Goal: Complete application form: Complete application form

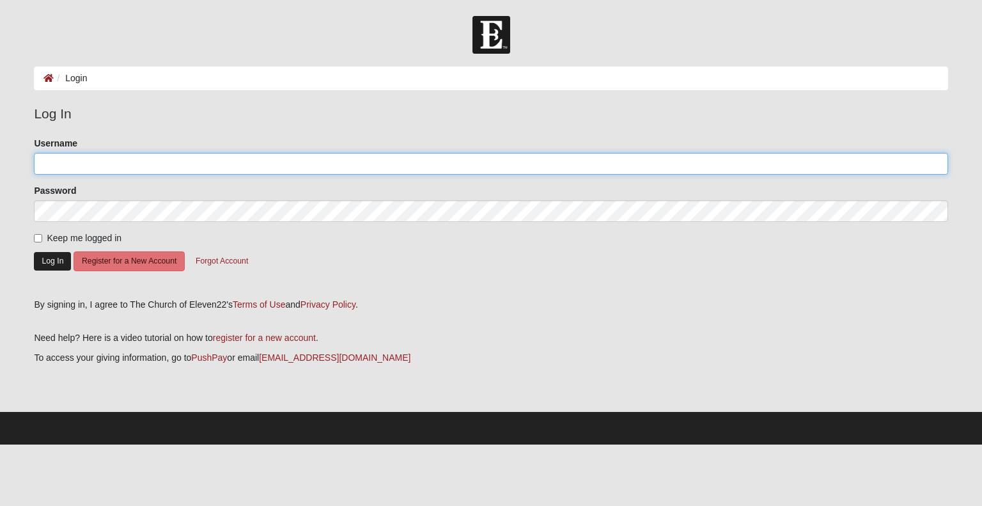
type input "chrissysunshine25"
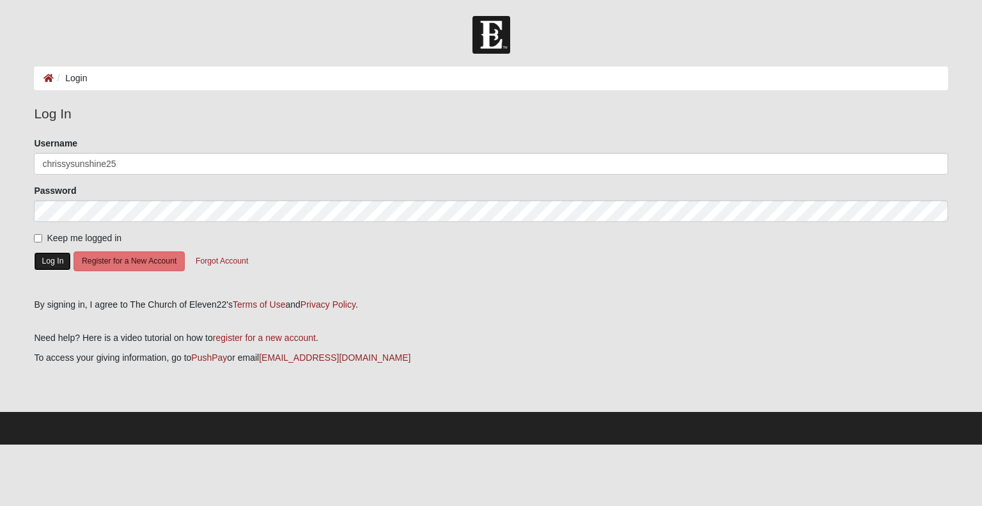
click at [54, 252] on button "Log In" at bounding box center [52, 261] width 37 height 19
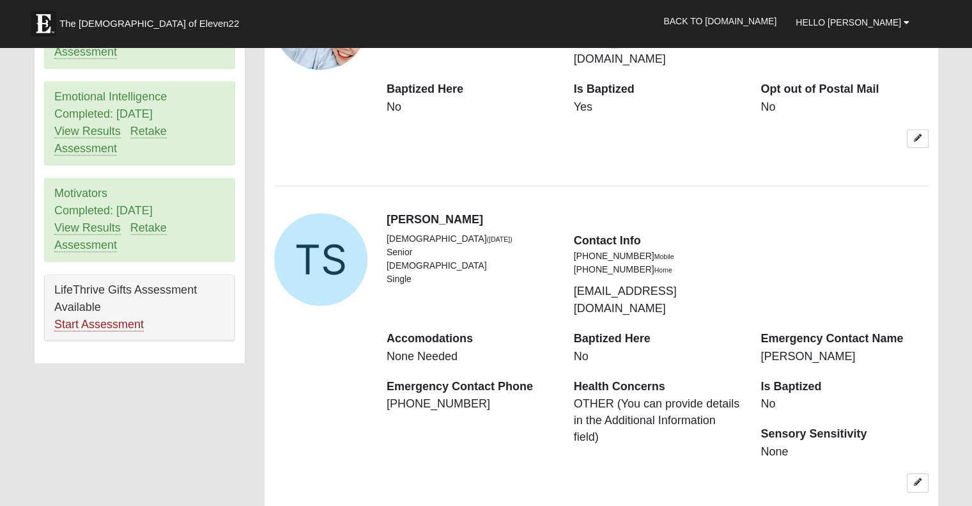
scroll to position [833, 0]
click at [84, 317] on link "Start Assessment" at bounding box center [98, 323] width 89 height 13
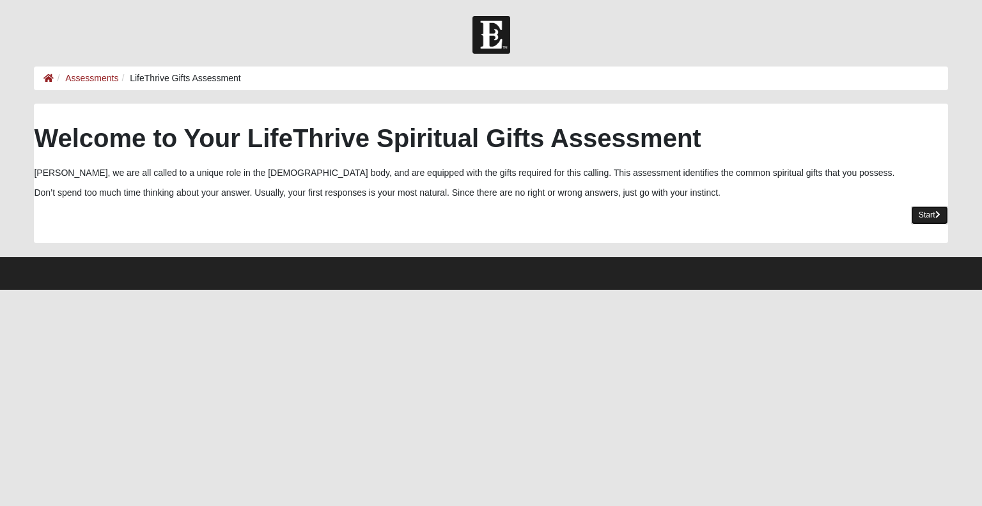
click at [911, 219] on link "Start" at bounding box center [929, 215] width 37 height 19
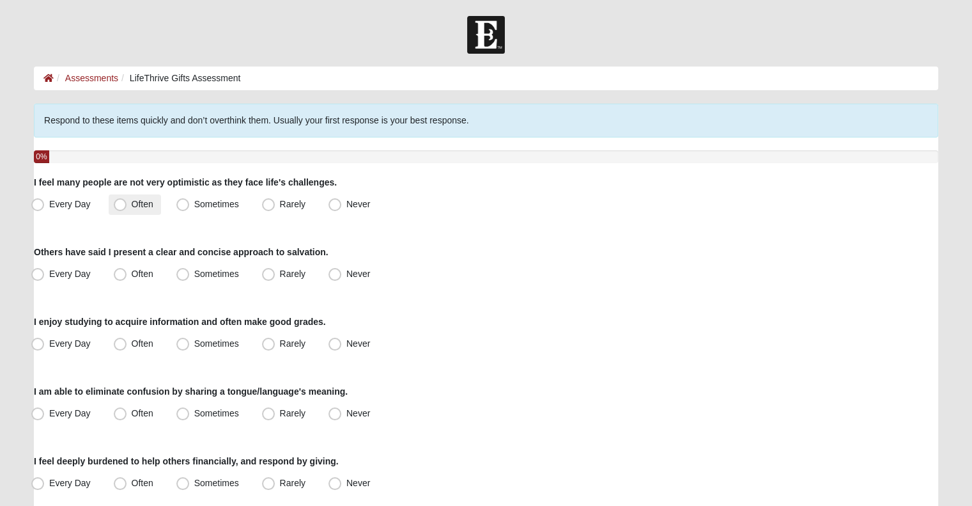
click at [138, 209] on label "Often" at bounding box center [135, 204] width 52 height 20
click at [127, 208] on input "Often" at bounding box center [123, 204] width 8 height 8
radio input "true"
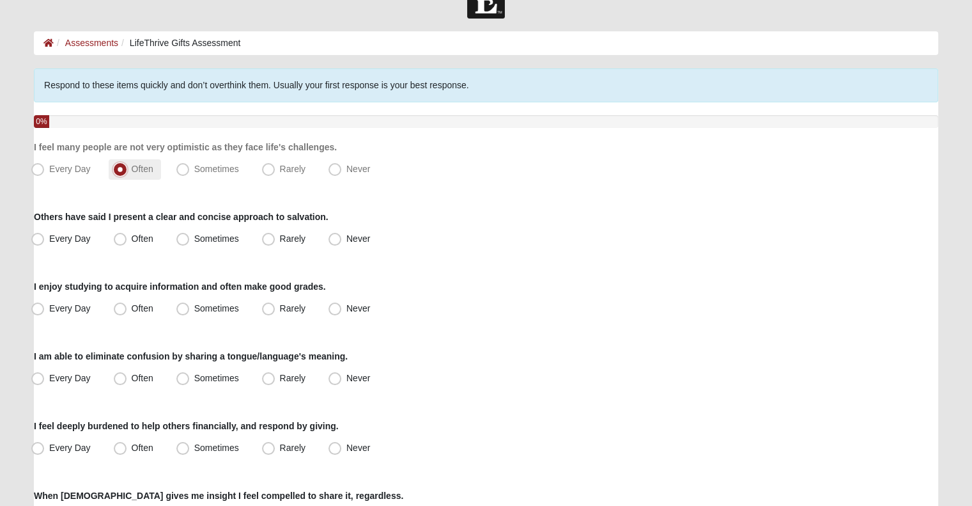
scroll to position [36, 0]
click at [75, 169] on span "Every Day" at bounding box center [70, 168] width 42 height 10
click at [45, 169] on input "Every Day" at bounding box center [40, 168] width 8 height 8
radio input "true"
click at [52, 239] on span "Every Day" at bounding box center [70, 238] width 42 height 10
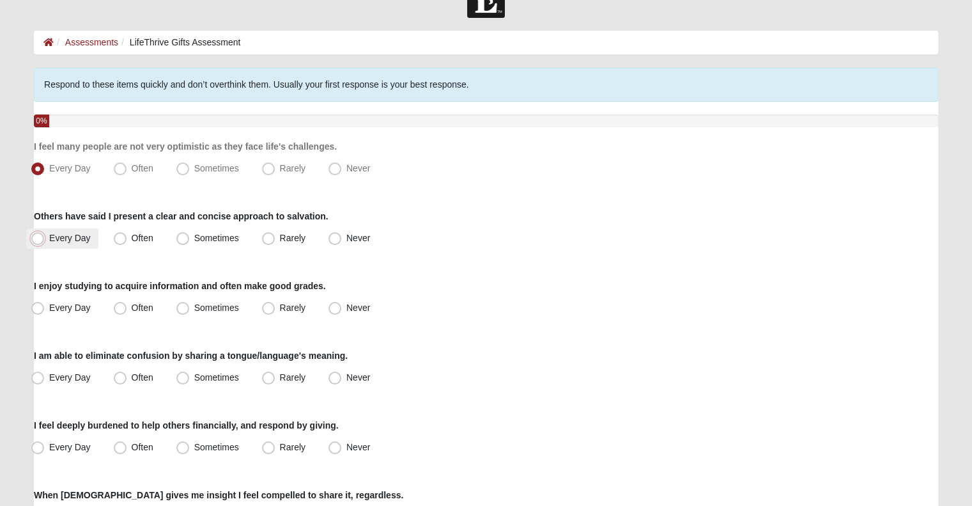
click at [45, 239] on input "Every Day" at bounding box center [40, 238] width 8 height 8
radio input "true"
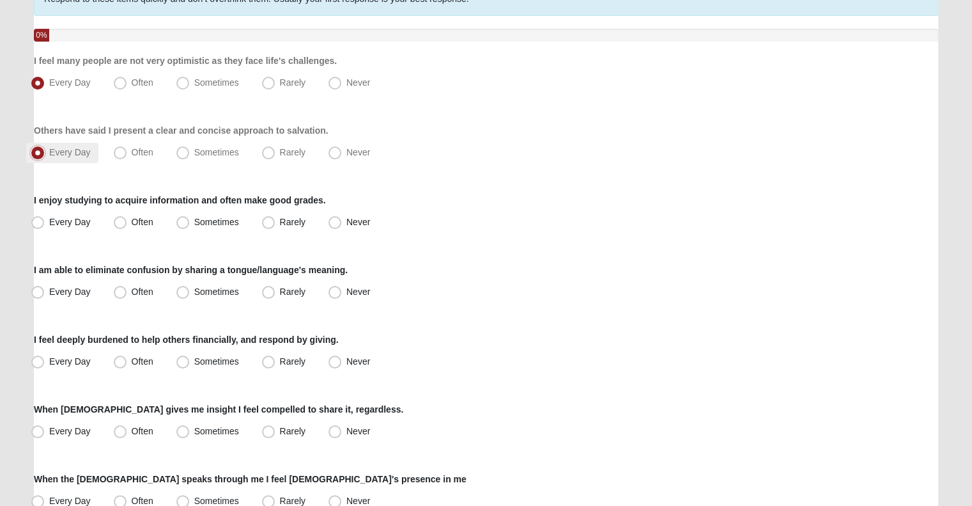
scroll to position [138, 0]
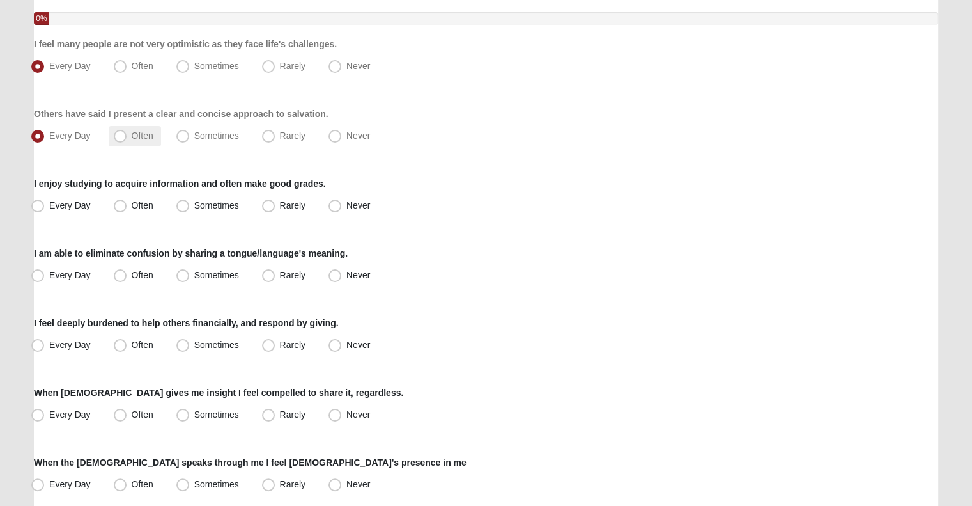
click at [141, 140] on span "Often" at bounding box center [143, 135] width 22 height 10
click at [127, 140] on input "Often" at bounding box center [123, 136] width 8 height 8
radio input "true"
click at [143, 58] on label "Often" at bounding box center [135, 66] width 52 height 20
click at [127, 62] on input "Often" at bounding box center [123, 66] width 8 height 8
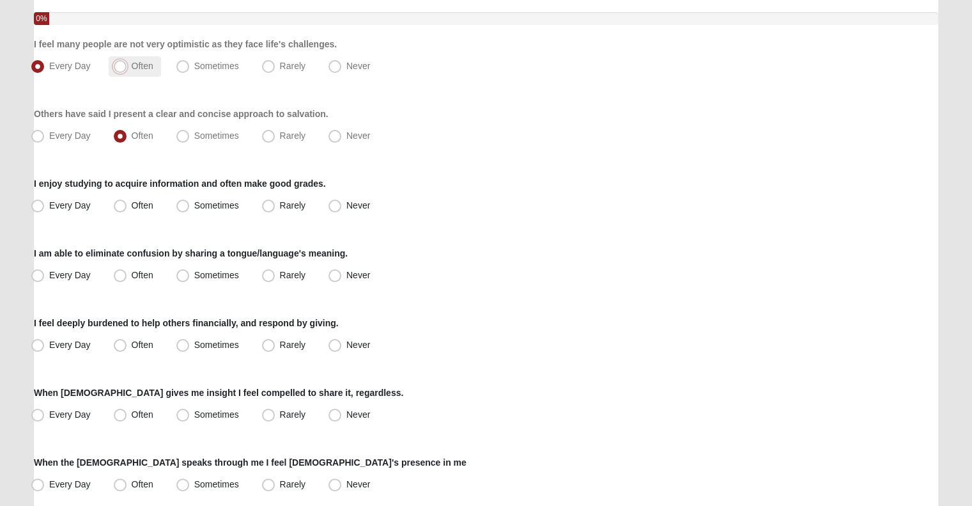
radio input "true"
click at [72, 204] on span "Every Day" at bounding box center [70, 205] width 42 height 10
click at [45, 204] on input "Every Day" at bounding box center [40, 205] width 8 height 8
radio input "true"
click at [151, 275] on span "Often" at bounding box center [143, 275] width 22 height 10
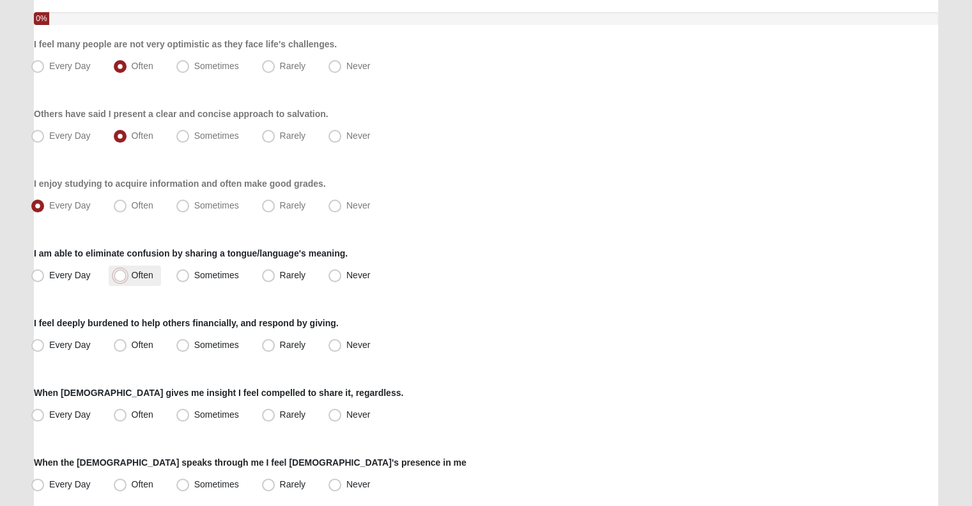
click at [127, 275] on input "Often" at bounding box center [123, 275] width 8 height 8
radio input "true"
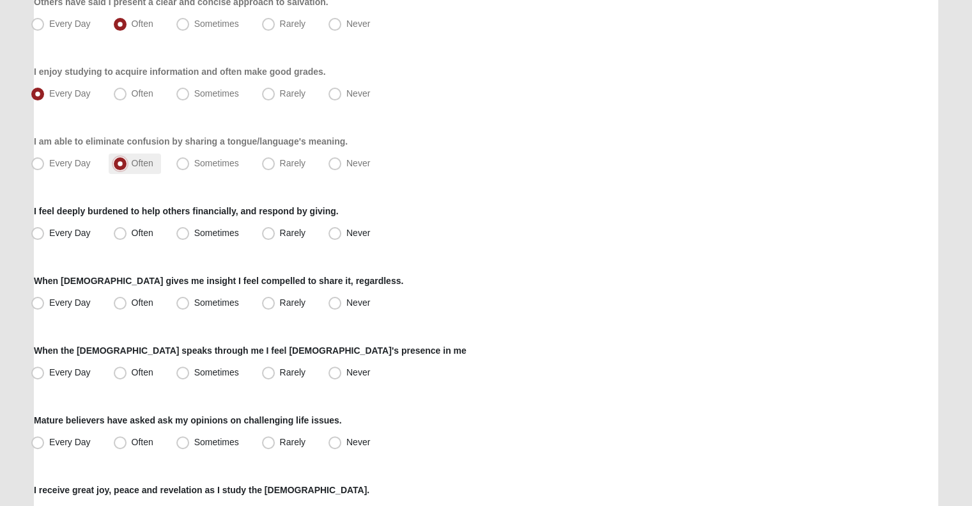
scroll to position [251, 0]
click at [74, 238] on label "Every Day" at bounding box center [62, 232] width 72 height 20
click at [45, 236] on input "Every Day" at bounding box center [40, 232] width 8 height 8
radio input "true"
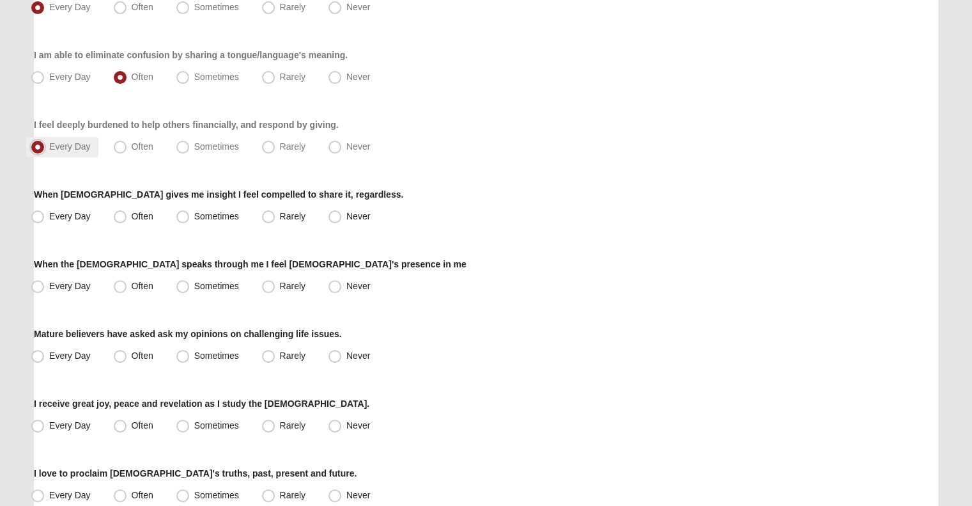
scroll to position [339, 0]
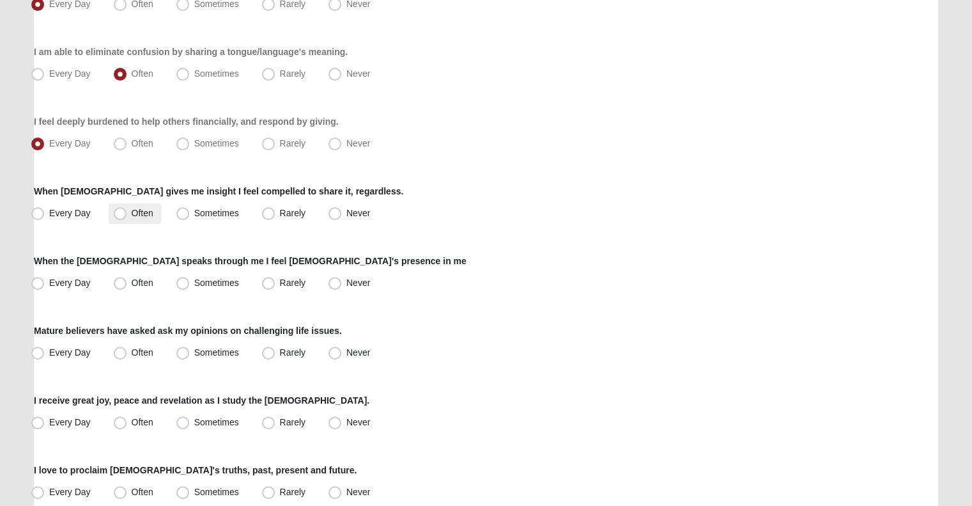
click at [139, 215] on span "Often" at bounding box center [143, 213] width 22 height 10
click at [127, 215] on input "Often" at bounding box center [123, 213] width 8 height 8
radio input "true"
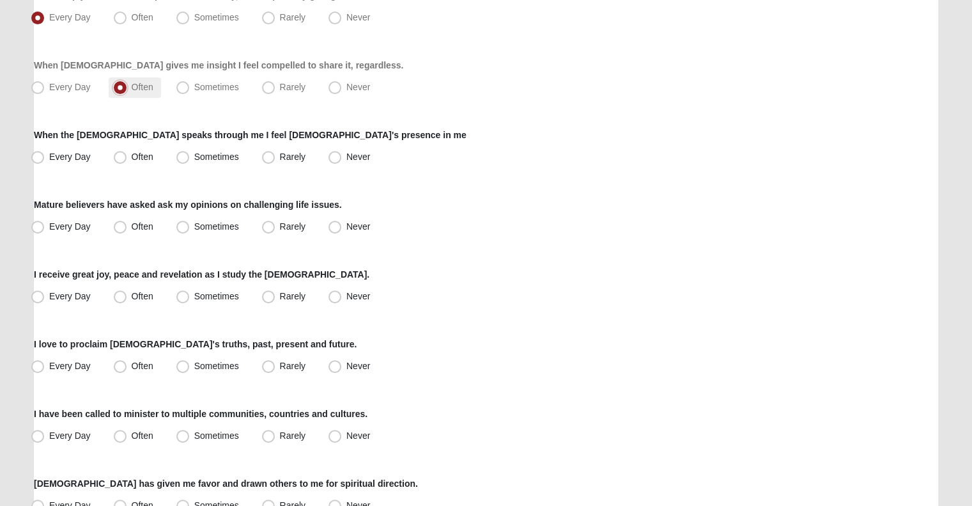
scroll to position [467, 0]
click at [90, 155] on label "Every Day" at bounding box center [62, 156] width 72 height 20
click at [45, 155] on input "Every Day" at bounding box center [40, 155] width 8 height 8
radio input "true"
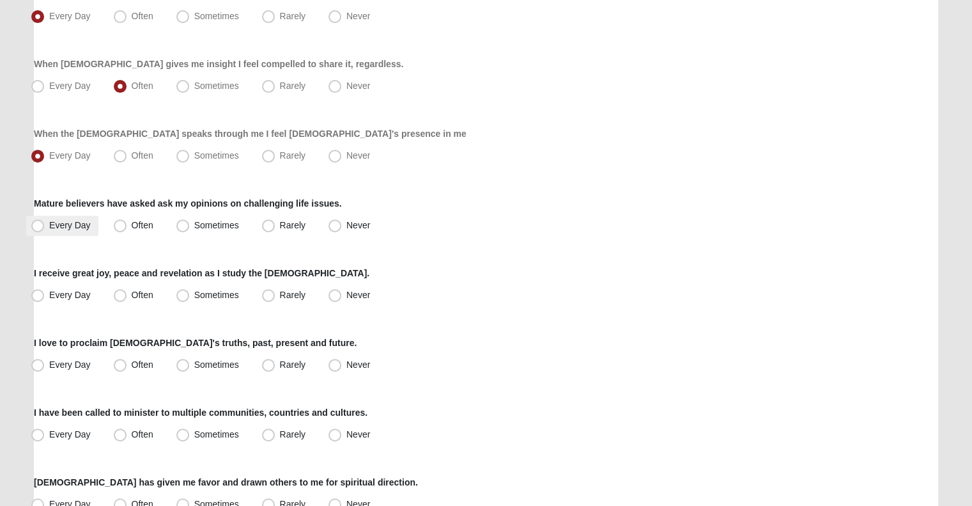
click at [75, 224] on span "Every Day" at bounding box center [70, 225] width 42 height 10
click at [45, 224] on input "Every Day" at bounding box center [40, 225] width 8 height 8
radio input "true"
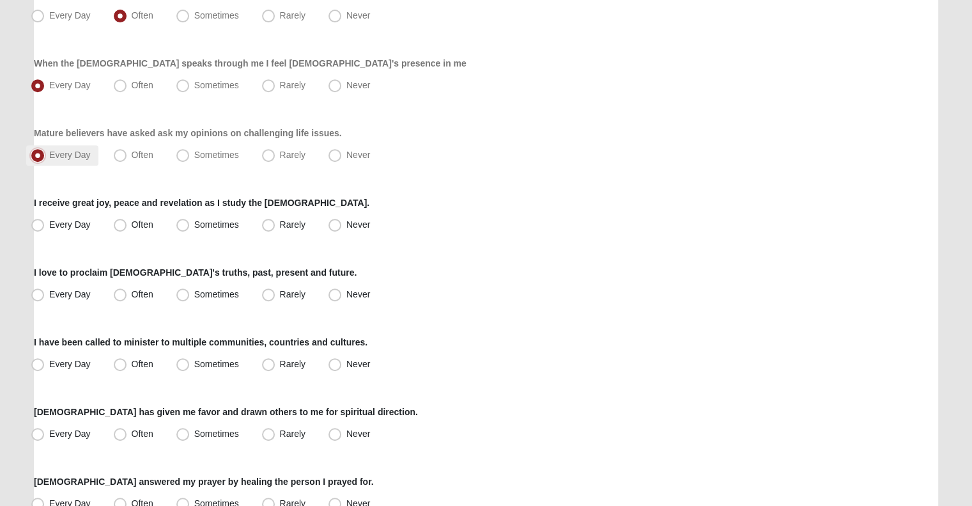
scroll to position [538, 0]
click at [77, 227] on span "Every Day" at bounding box center [70, 223] width 42 height 10
click at [45, 227] on input "Every Day" at bounding box center [40, 223] width 8 height 8
radio input "true"
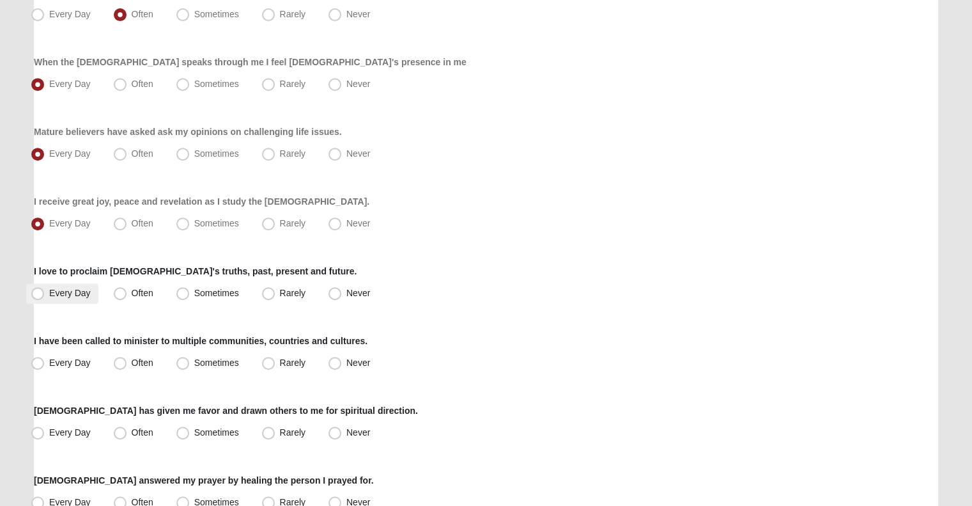
click at [74, 291] on span "Every Day" at bounding box center [70, 293] width 42 height 10
click at [45, 291] on input "Every Day" at bounding box center [40, 293] width 8 height 8
radio input "true"
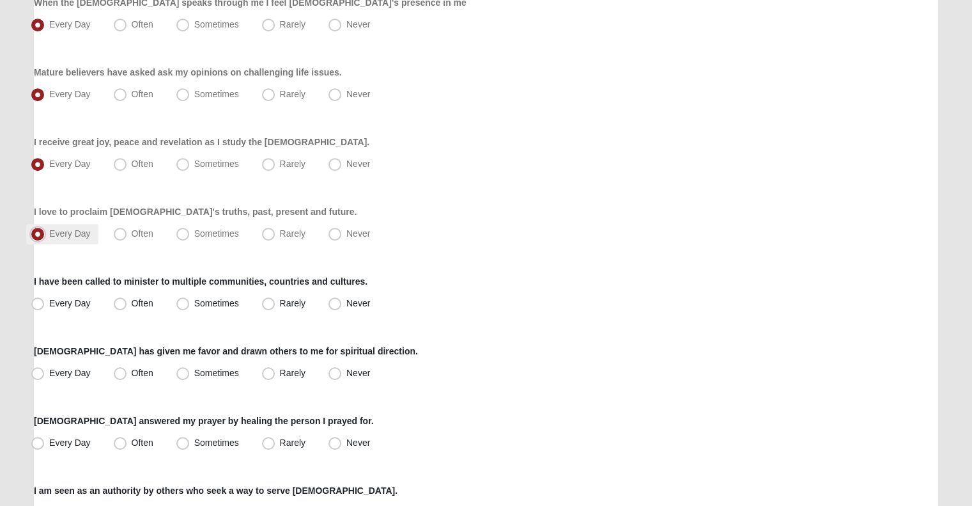
scroll to position [598, 0]
click at [280, 307] on label "Rarely" at bounding box center [285, 303] width 56 height 20
click at [275, 307] on input "Rarely" at bounding box center [271, 302] width 8 height 8
radio input "true"
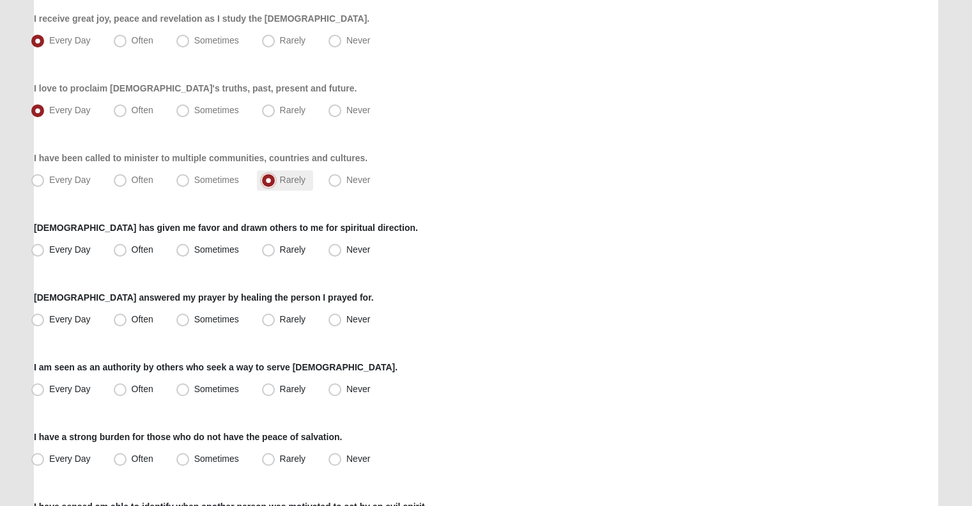
scroll to position [731, 0]
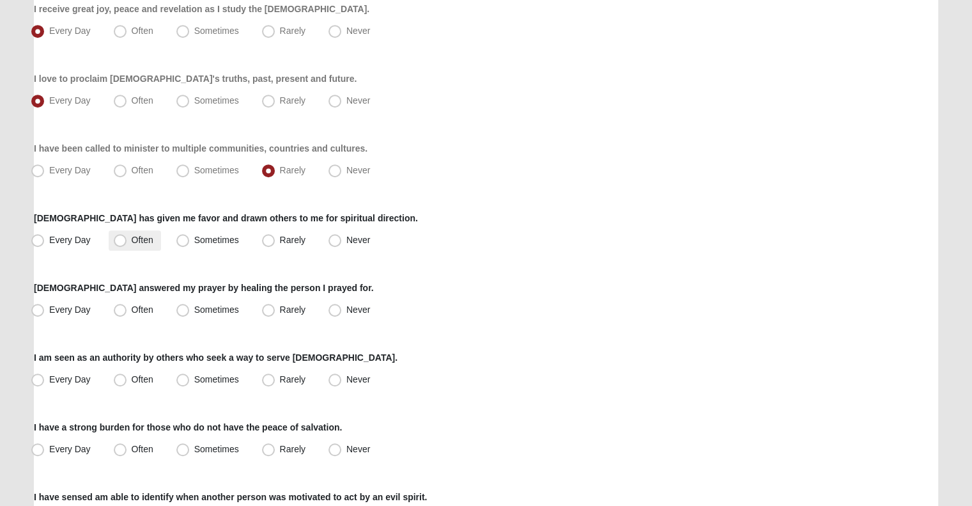
click at [132, 243] on span "Often" at bounding box center [143, 240] width 22 height 10
click at [122, 243] on input "Often" at bounding box center [123, 240] width 8 height 8
radio input "true"
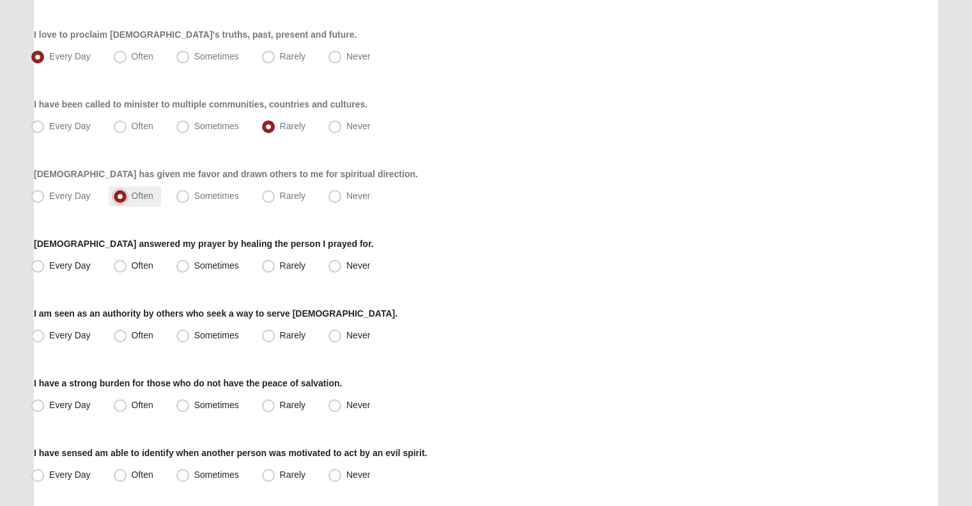
scroll to position [775, 0]
click at [143, 267] on span "Often" at bounding box center [143, 265] width 22 height 10
click at [127, 267] on input "Often" at bounding box center [123, 265] width 8 height 8
radio input "true"
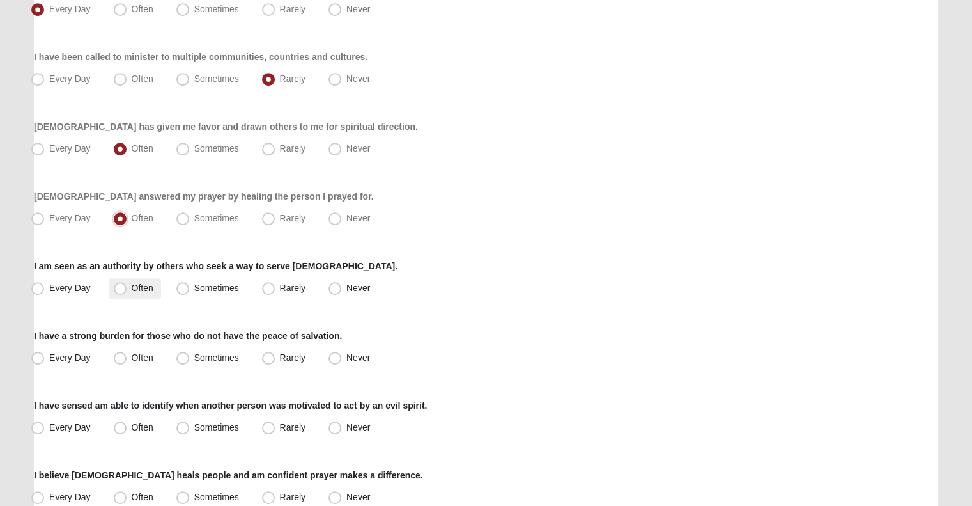
scroll to position [839, 0]
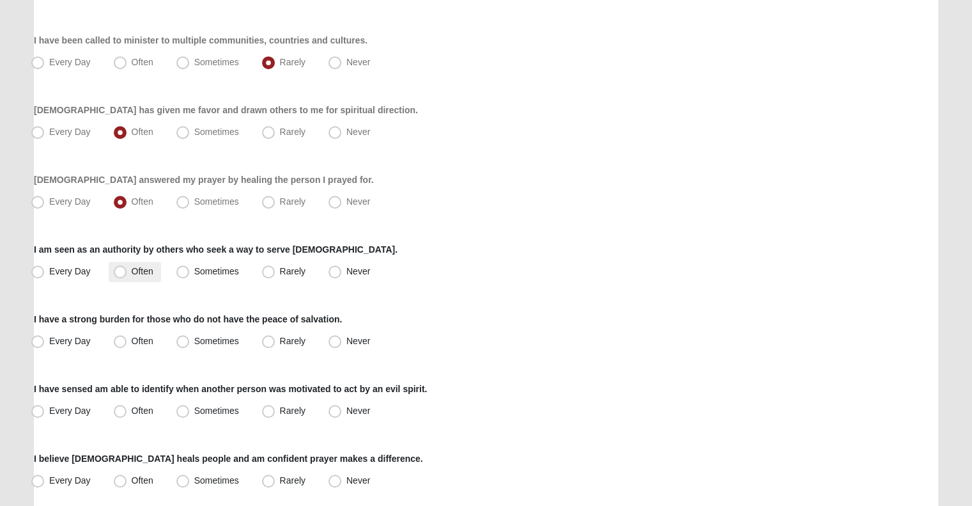
click at [140, 275] on span "Often" at bounding box center [143, 271] width 22 height 10
click at [127, 275] on input "Often" at bounding box center [123, 271] width 8 height 8
radio input "true"
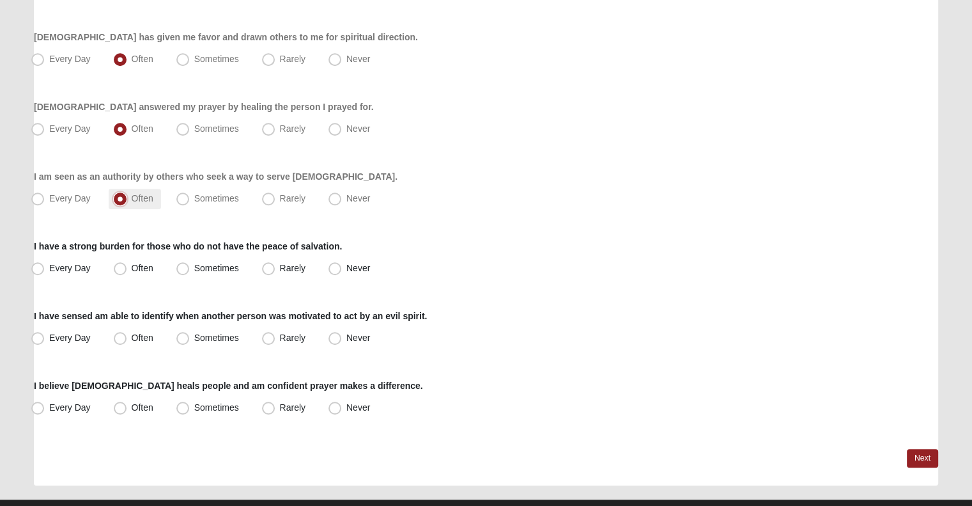
scroll to position [938, 0]
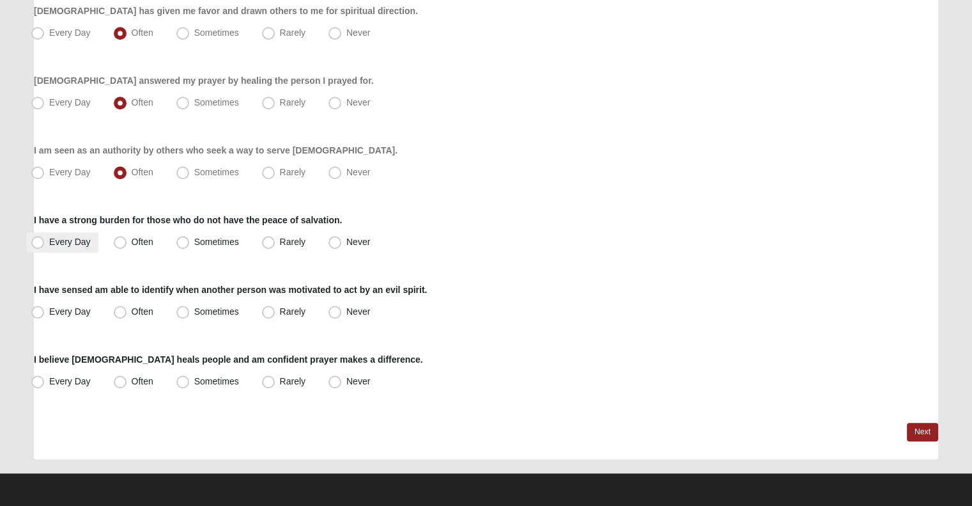
click at [58, 237] on span "Every Day" at bounding box center [70, 241] width 42 height 10
click at [45, 238] on input "Every Day" at bounding box center [40, 242] width 8 height 8
radio input "true"
click at [138, 316] on span "Often" at bounding box center [143, 311] width 22 height 10
click at [127, 316] on input "Often" at bounding box center [123, 311] width 8 height 8
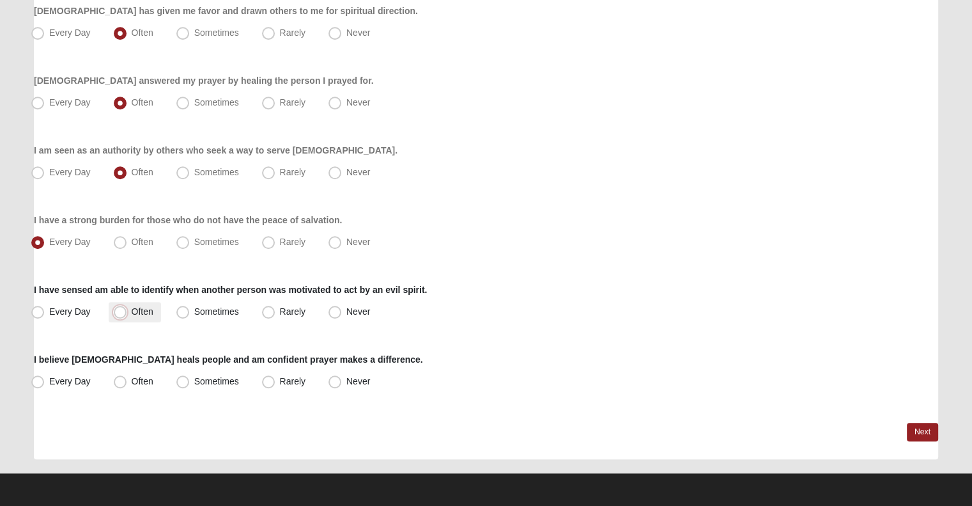
radio input "true"
click at [74, 378] on span "Every Day" at bounding box center [70, 381] width 42 height 10
click at [45, 378] on input "Every Day" at bounding box center [40, 381] width 8 height 8
radio input "true"
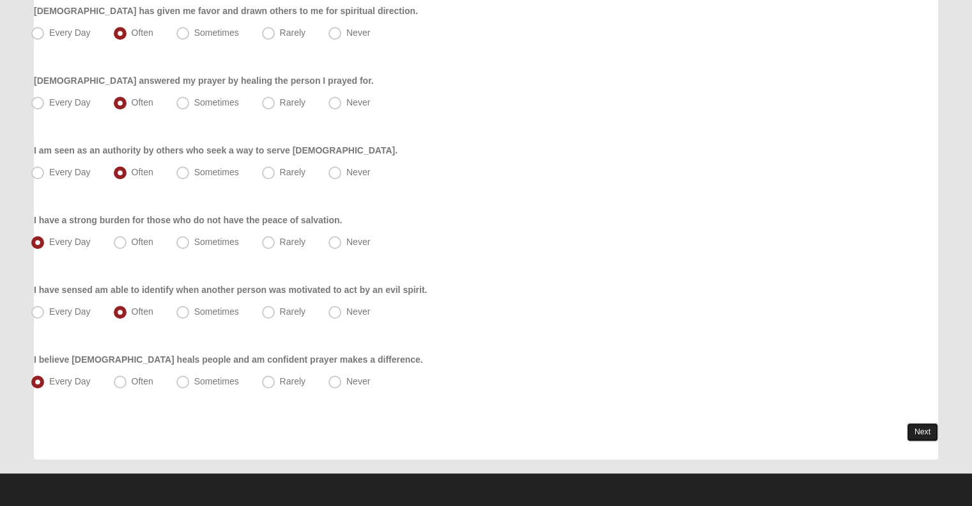
click at [925, 435] on link "Next" at bounding box center [922, 431] width 31 height 19
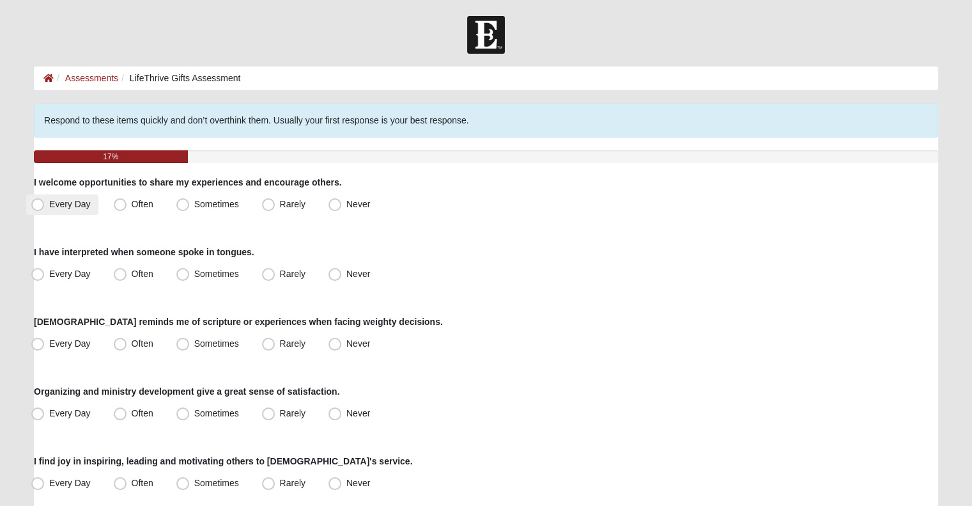
click at [77, 204] on span "Every Day" at bounding box center [70, 204] width 42 height 10
click at [45, 204] on input "Every Day" at bounding box center [40, 204] width 8 height 8
radio input "true"
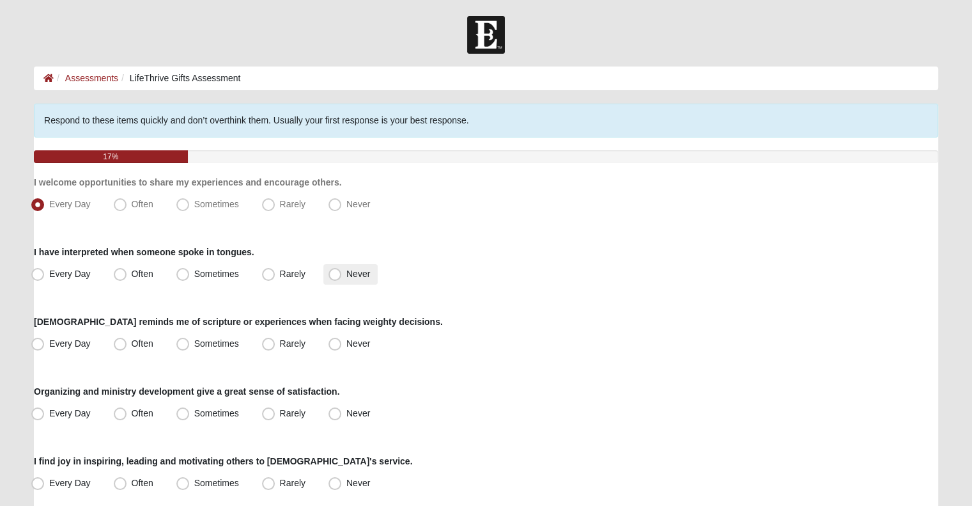
click at [352, 273] on span "Never" at bounding box center [358, 273] width 24 height 10
click at [342, 273] on input "Never" at bounding box center [338, 274] width 8 height 8
radio input "true"
click at [66, 338] on span "Every Day" at bounding box center [70, 343] width 42 height 10
click at [45, 339] on input "Every Day" at bounding box center [40, 343] width 8 height 8
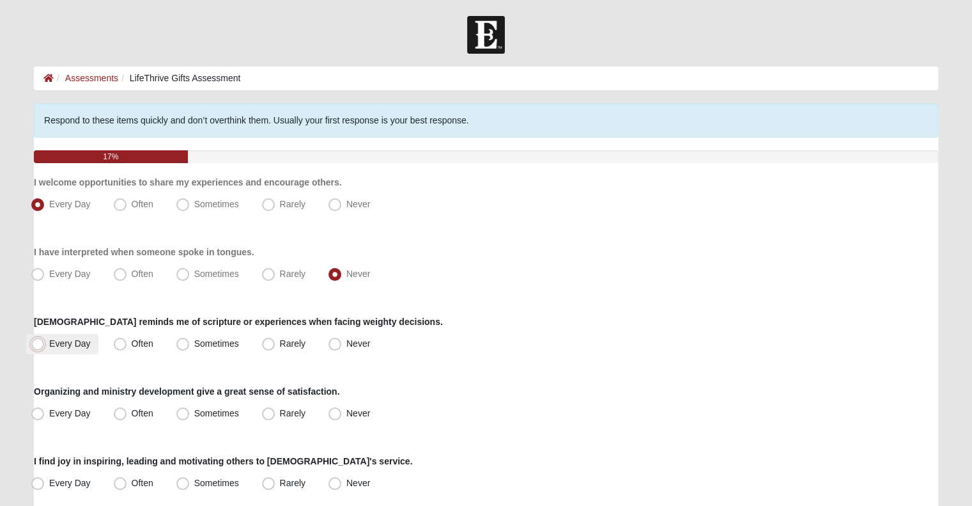
radio input "true"
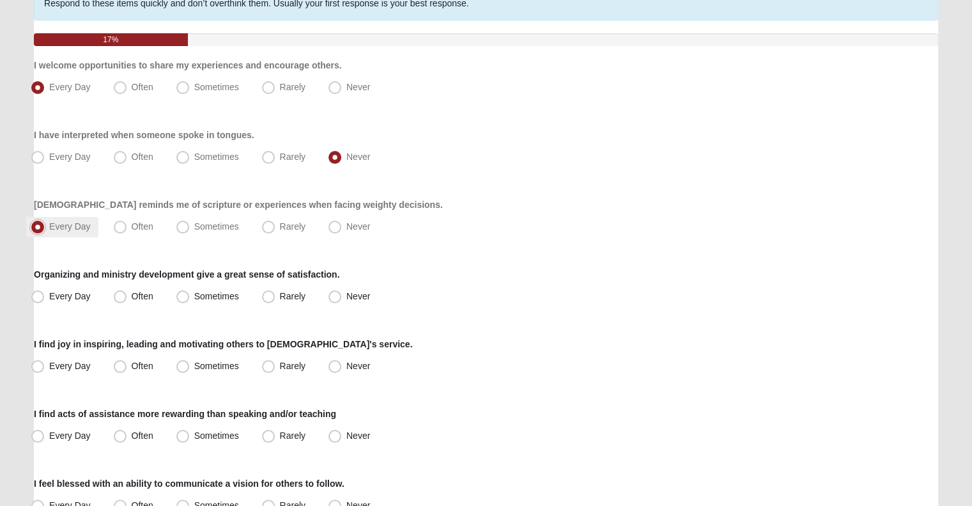
scroll to position [118, 0]
click at [74, 297] on span "Every Day" at bounding box center [70, 295] width 42 height 10
click at [45, 297] on input "Every Day" at bounding box center [40, 295] width 8 height 8
radio input "true"
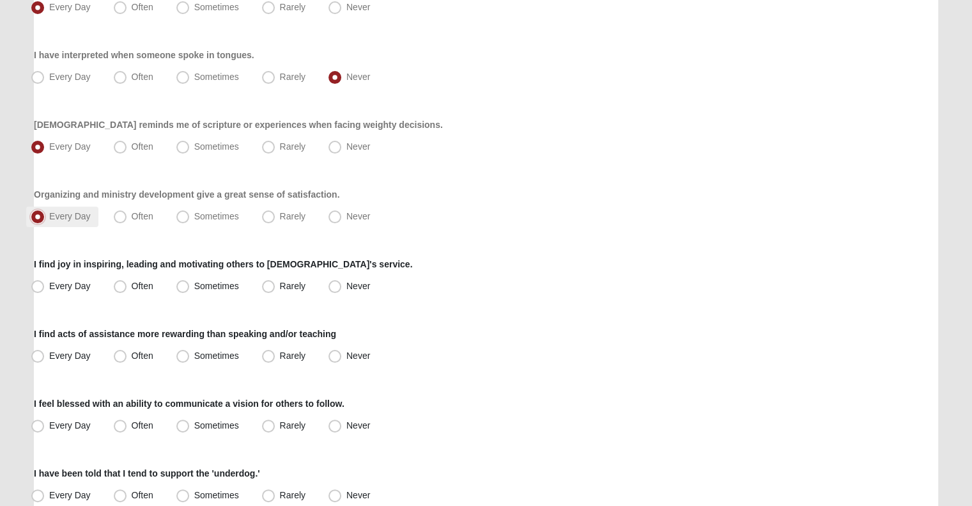
scroll to position [212, 0]
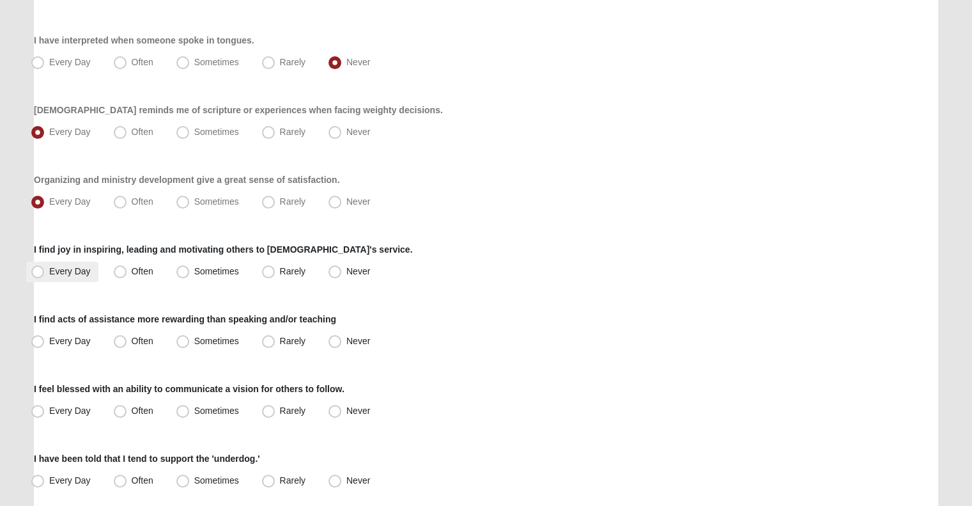
click at [73, 269] on span "Every Day" at bounding box center [70, 271] width 42 height 10
click at [45, 269] on input "Every Day" at bounding box center [40, 271] width 8 height 8
radio input "true"
click at [147, 199] on span "Often" at bounding box center [143, 201] width 22 height 10
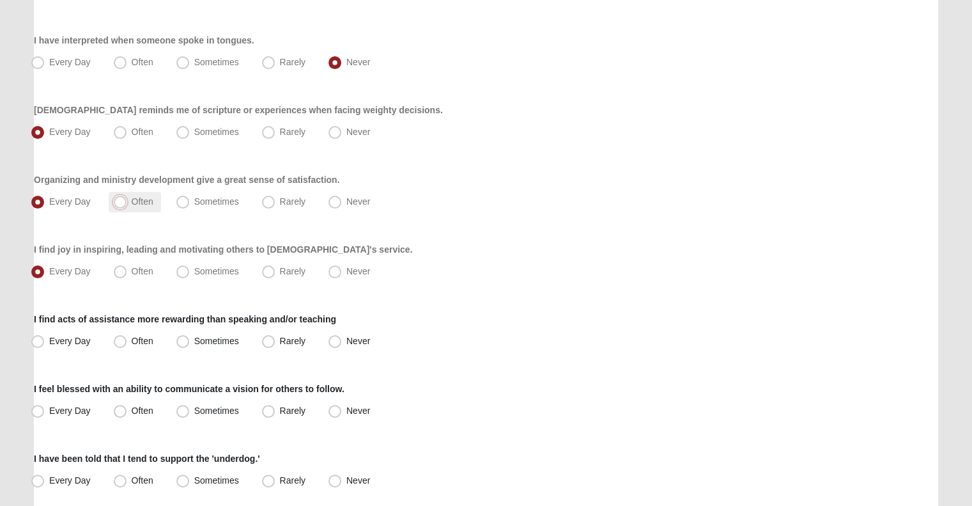
click at [127, 199] on input "Often" at bounding box center [123, 201] width 8 height 8
radio input "true"
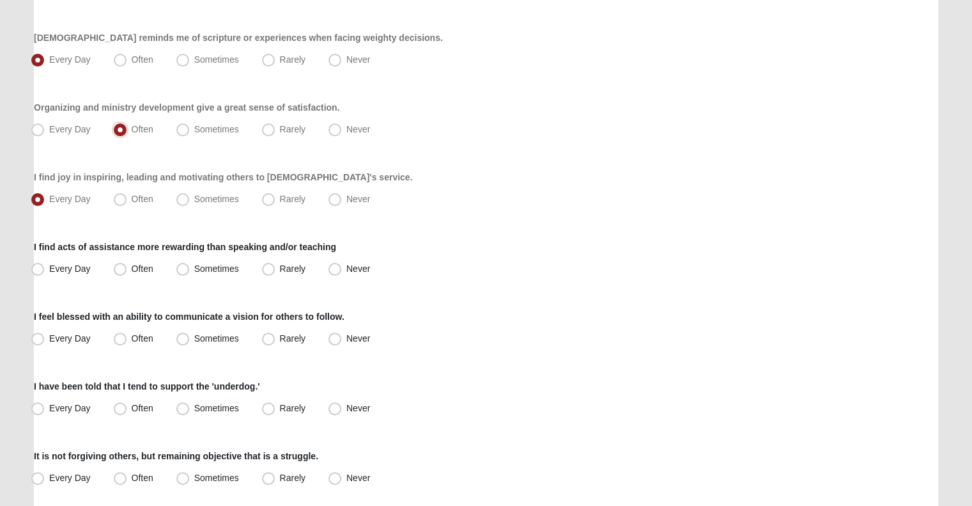
scroll to position [285, 0]
click at [72, 264] on span "Every Day" at bounding box center [70, 267] width 42 height 10
click at [45, 264] on input "Every Day" at bounding box center [40, 267] width 8 height 8
radio input "true"
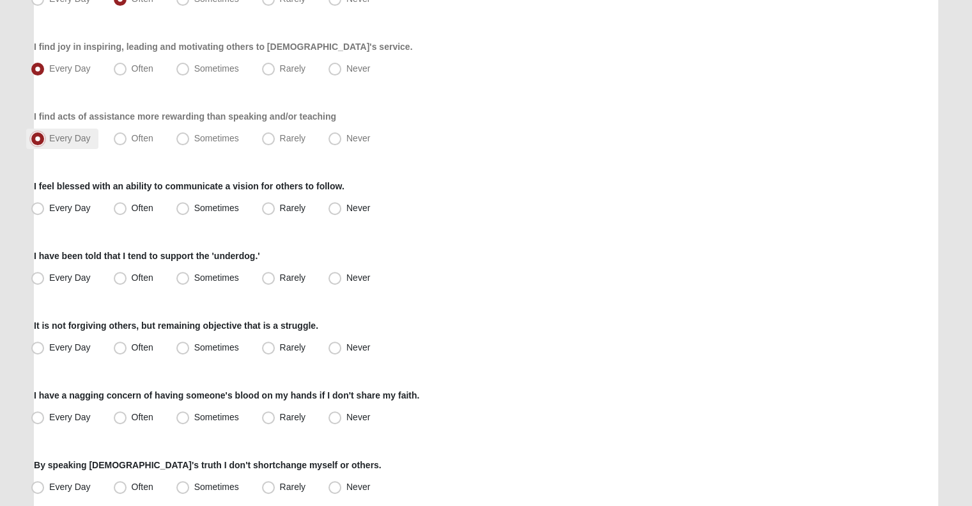
scroll to position [414, 0]
click at [141, 135] on span "Often" at bounding box center [143, 138] width 22 height 10
click at [127, 135] on input "Often" at bounding box center [123, 138] width 8 height 8
radio input "true"
click at [207, 135] on span "Sometimes" at bounding box center [216, 138] width 45 height 10
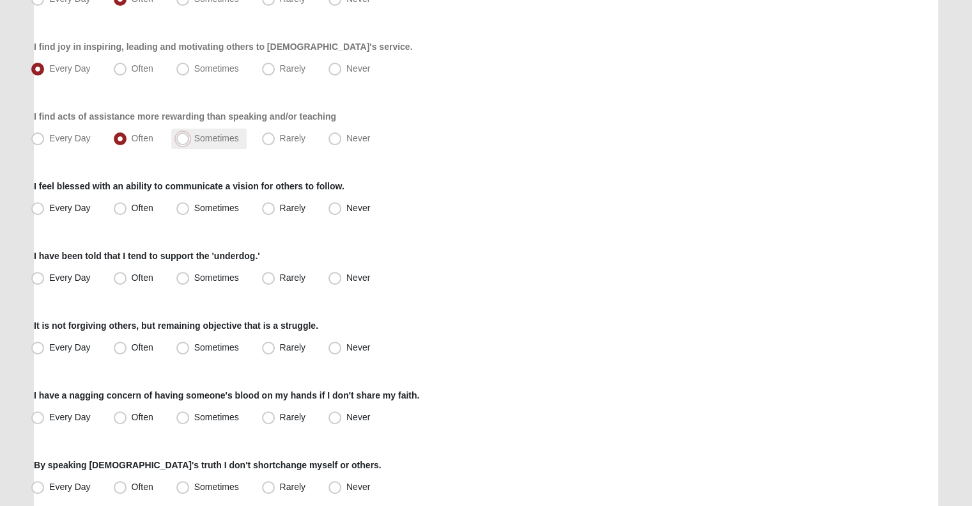
click at [190, 135] on input "Sometimes" at bounding box center [186, 138] width 8 height 8
radio input "true"
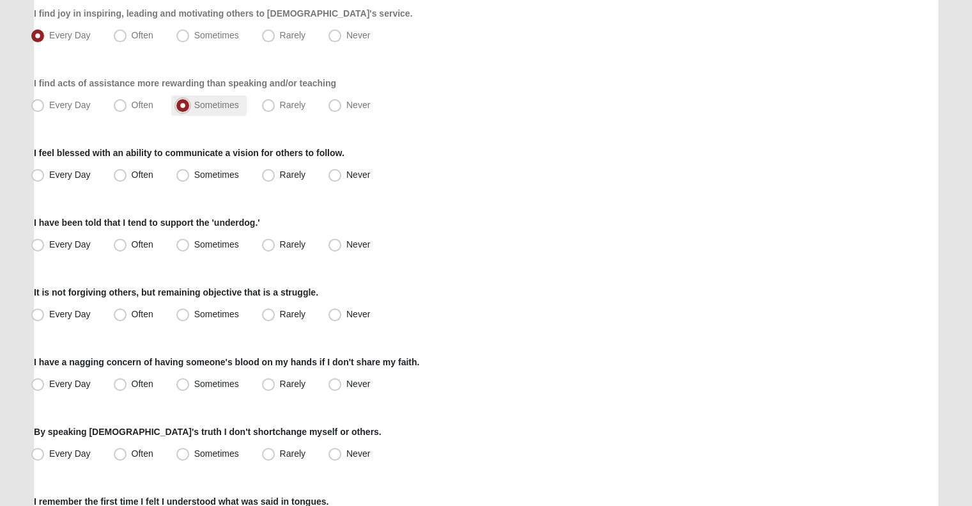
scroll to position [447, 0]
click at [51, 176] on span "Every Day" at bounding box center [70, 174] width 42 height 10
click at [45, 176] on input "Every Day" at bounding box center [40, 175] width 8 height 8
radio input "true"
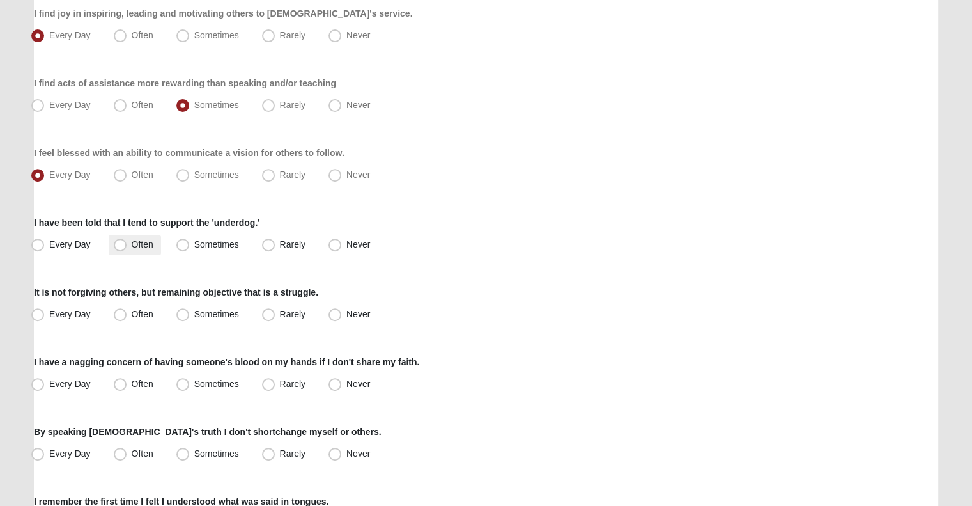
click at [132, 242] on span "Often" at bounding box center [143, 244] width 22 height 10
click at [127, 242] on input "Often" at bounding box center [123, 244] width 8 height 8
radio input "true"
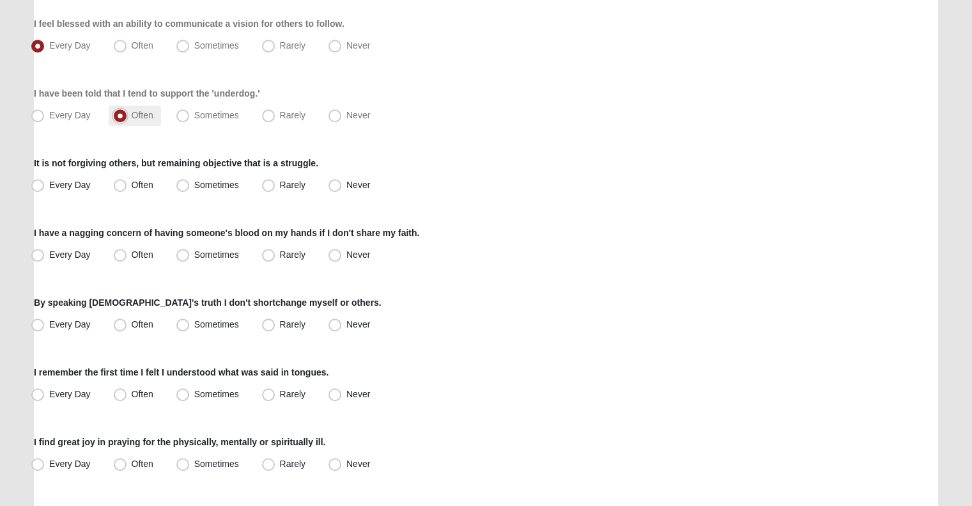
scroll to position [577, 0]
click at [280, 181] on span "Rarely" at bounding box center [293, 184] width 26 height 10
click at [273, 181] on input "Rarely" at bounding box center [271, 184] width 8 height 8
radio input "true"
click at [275, 259] on label "Rarely" at bounding box center [285, 254] width 56 height 20
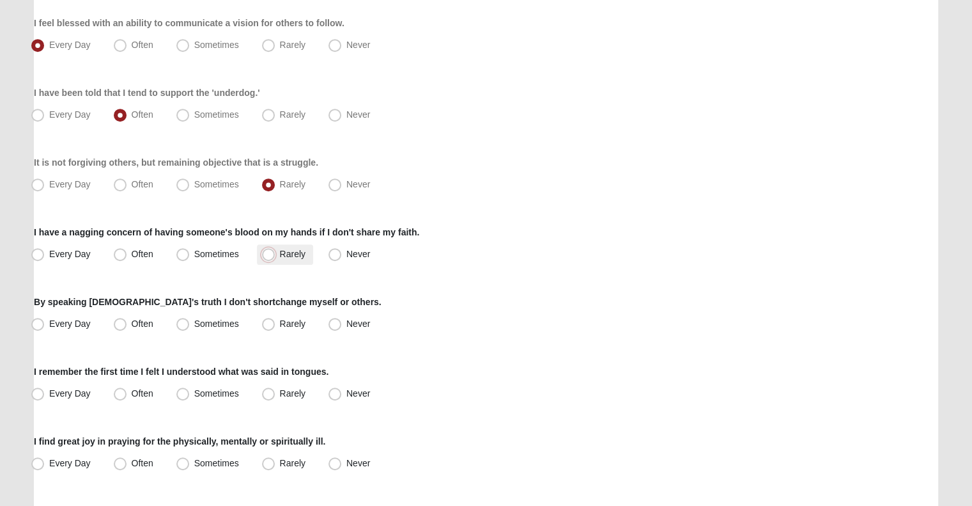
click at [275, 258] on input "Rarely" at bounding box center [271, 254] width 8 height 8
radio input "true"
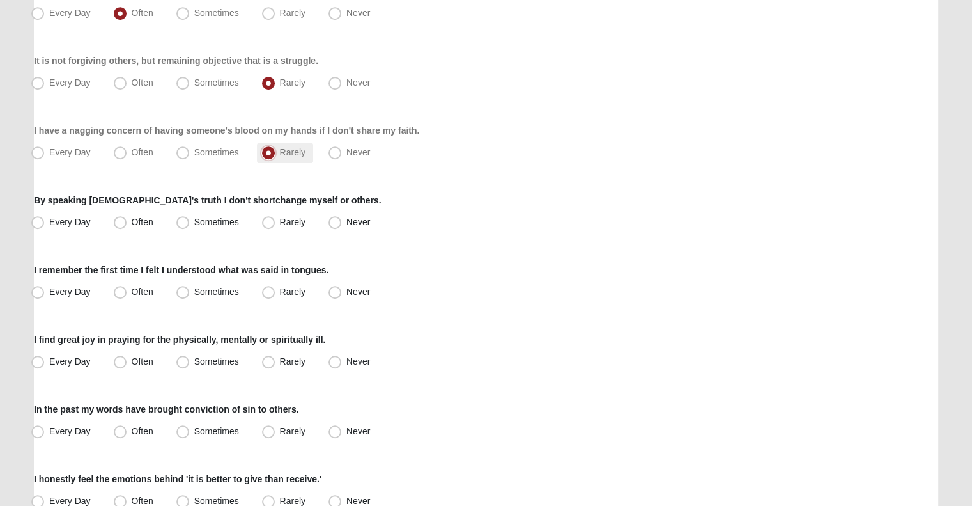
scroll to position [685, 0]
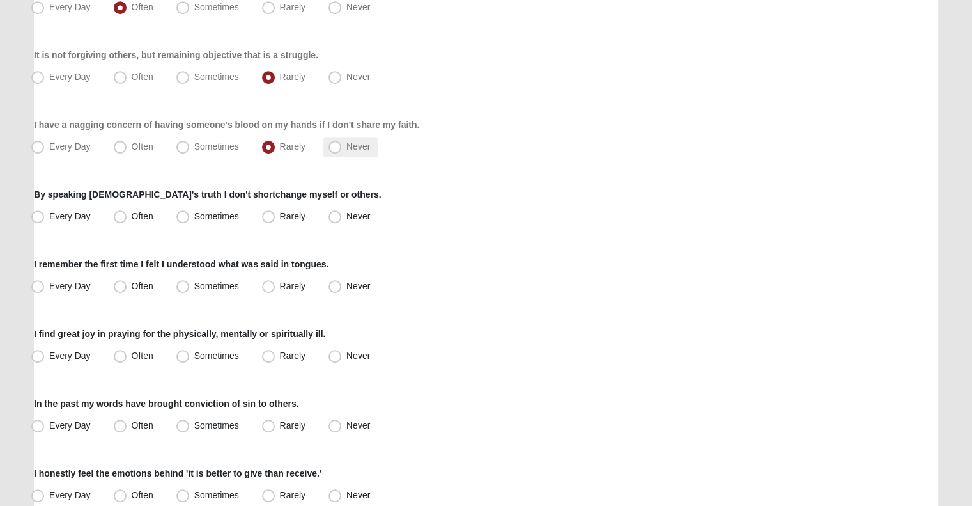
click at [323, 150] on label "Never" at bounding box center [350, 147] width 54 height 20
click at [334, 150] on input "Never" at bounding box center [338, 147] width 8 height 8
radio input "true"
click at [83, 203] on div "By speaking God's truth I don't shortchange myself or others. Every Day Often S…" at bounding box center [486, 207] width 904 height 39
click at [72, 221] on label "Every Day" at bounding box center [62, 216] width 72 height 20
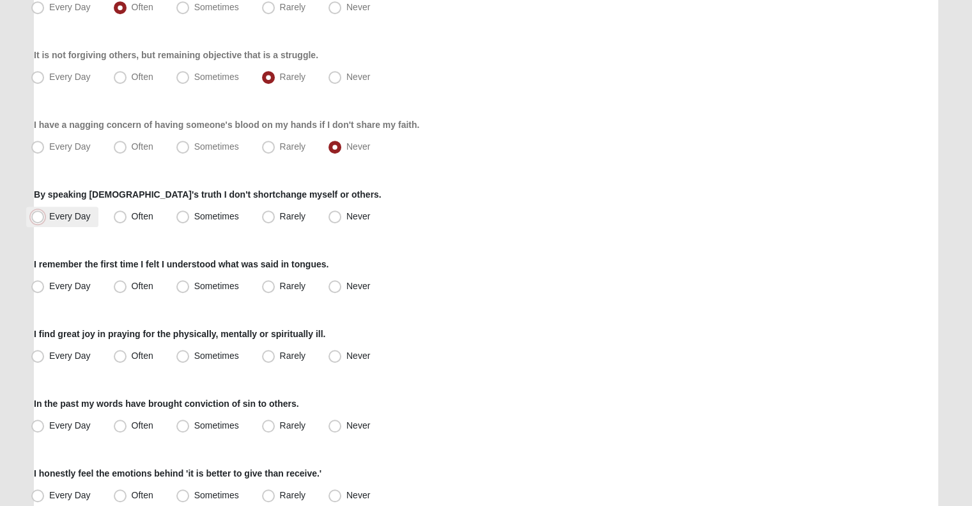
click at [45, 221] on input "Every Day" at bounding box center [40, 216] width 8 height 8
radio input "true"
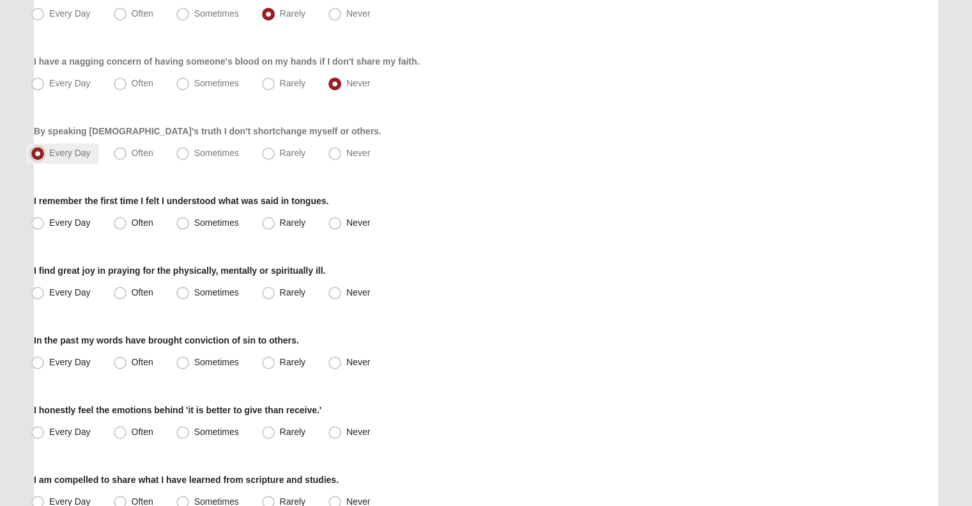
scroll to position [775, 0]
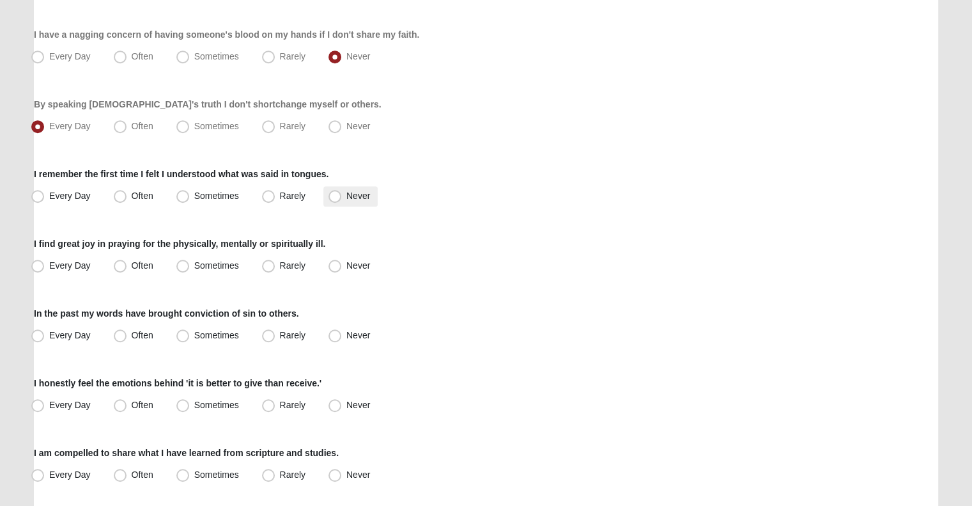
click at [346, 201] on span "Never" at bounding box center [358, 195] width 24 height 10
click at [338, 200] on input "Never" at bounding box center [338, 196] width 8 height 8
radio input "true"
click at [86, 265] on span "Every Day" at bounding box center [70, 265] width 42 height 10
click at [45, 265] on input "Every Day" at bounding box center [40, 265] width 8 height 8
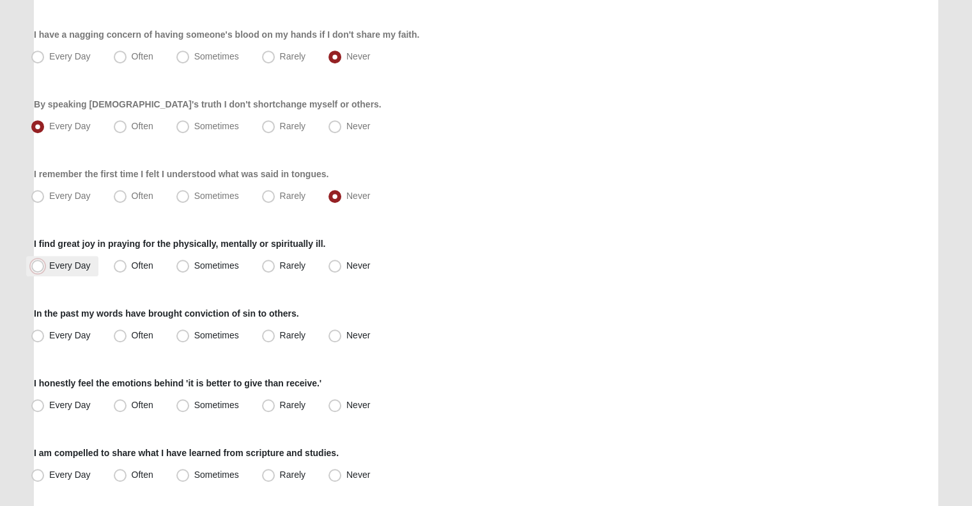
radio input "true"
click at [132, 270] on span "Often" at bounding box center [143, 265] width 22 height 10
click at [119, 270] on input "Often" at bounding box center [123, 265] width 8 height 8
radio input "true"
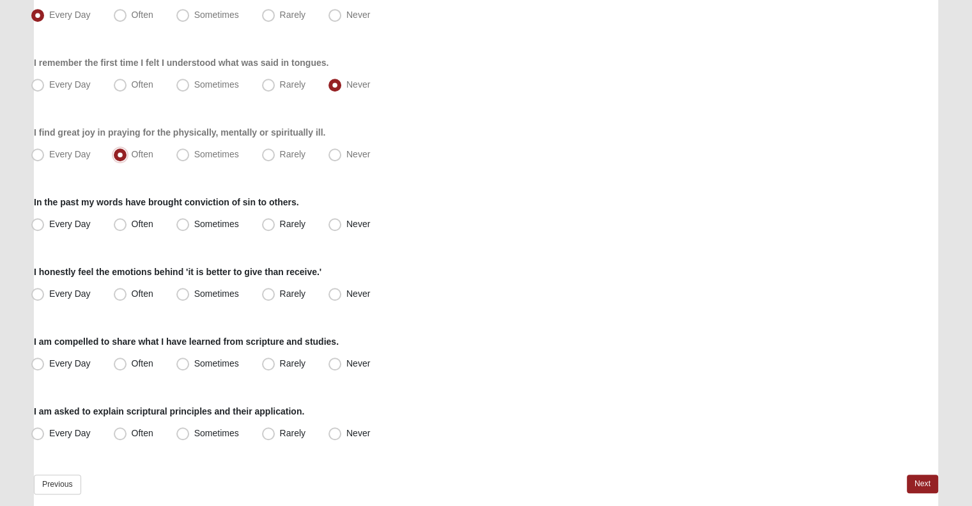
scroll to position [887, 0]
click at [132, 219] on span "Often" at bounding box center [143, 223] width 22 height 10
click at [123, 219] on input "Often" at bounding box center [123, 223] width 8 height 8
radio input "true"
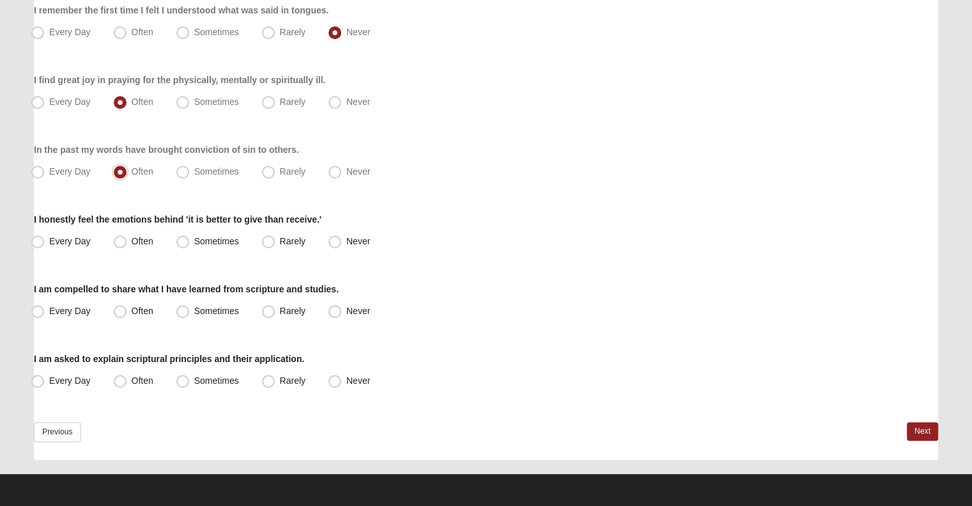
scroll to position [938, 0]
click at [58, 244] on span "Every Day" at bounding box center [70, 241] width 42 height 10
click at [45, 244] on input "Every Day" at bounding box center [40, 241] width 8 height 8
radio input "true"
click at [68, 307] on span "Every Day" at bounding box center [70, 311] width 42 height 10
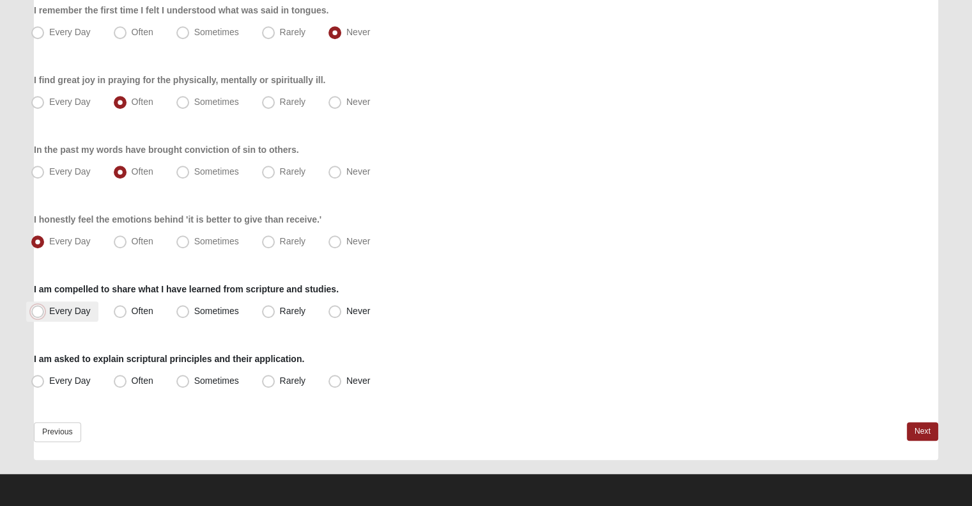
click at [45, 307] on input "Every Day" at bounding box center [40, 311] width 8 height 8
radio input "true"
click at [152, 376] on span "Often" at bounding box center [143, 380] width 22 height 10
click at [127, 376] on input "Often" at bounding box center [123, 380] width 8 height 8
radio input "true"
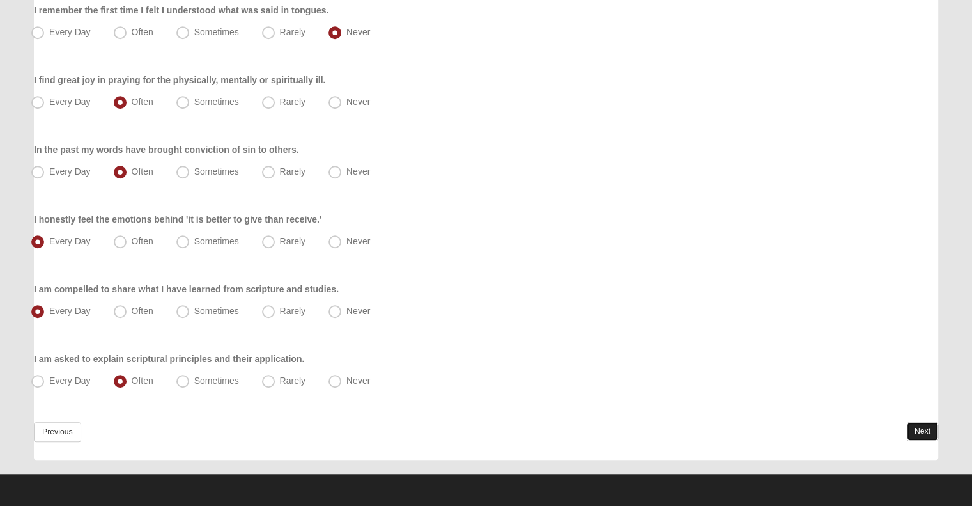
click at [925, 429] on link "Next" at bounding box center [922, 431] width 31 height 19
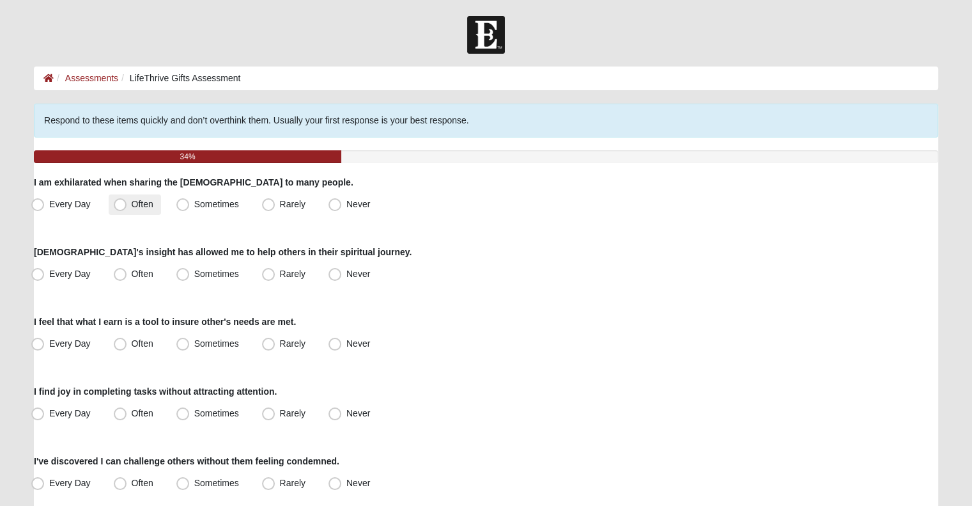
click at [127, 206] on label "Often" at bounding box center [135, 204] width 52 height 20
click at [127, 206] on input "Often" at bounding box center [123, 204] width 8 height 8
radio input "true"
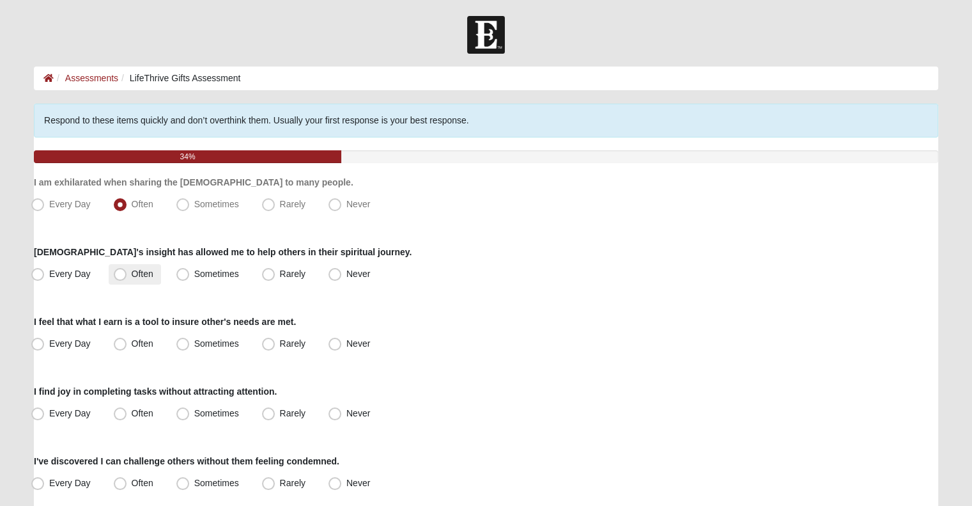
click at [128, 271] on label "Often" at bounding box center [135, 274] width 52 height 20
click at [127, 271] on input "Often" at bounding box center [123, 274] width 8 height 8
radio input "true"
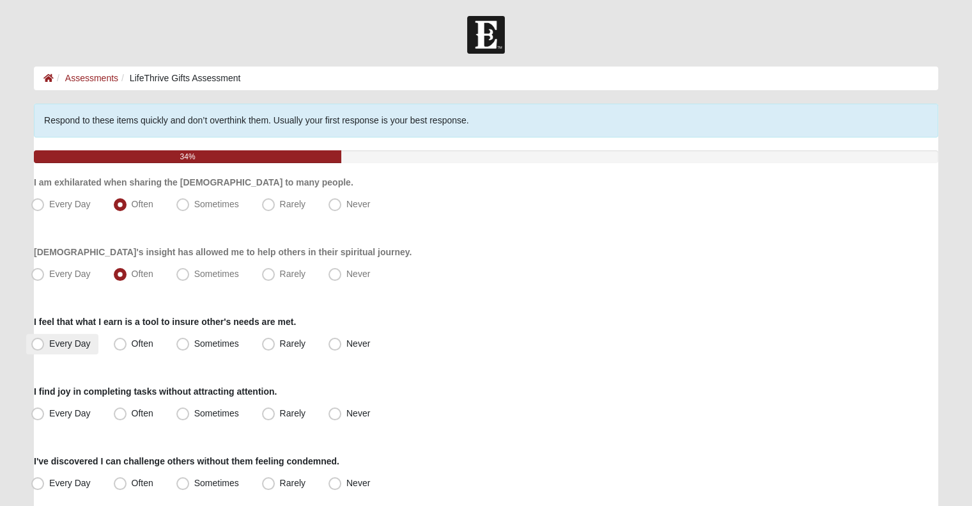
click at [80, 346] on span "Every Day" at bounding box center [70, 343] width 42 height 10
click at [45, 346] on input "Every Day" at bounding box center [40, 343] width 8 height 8
radio input "true"
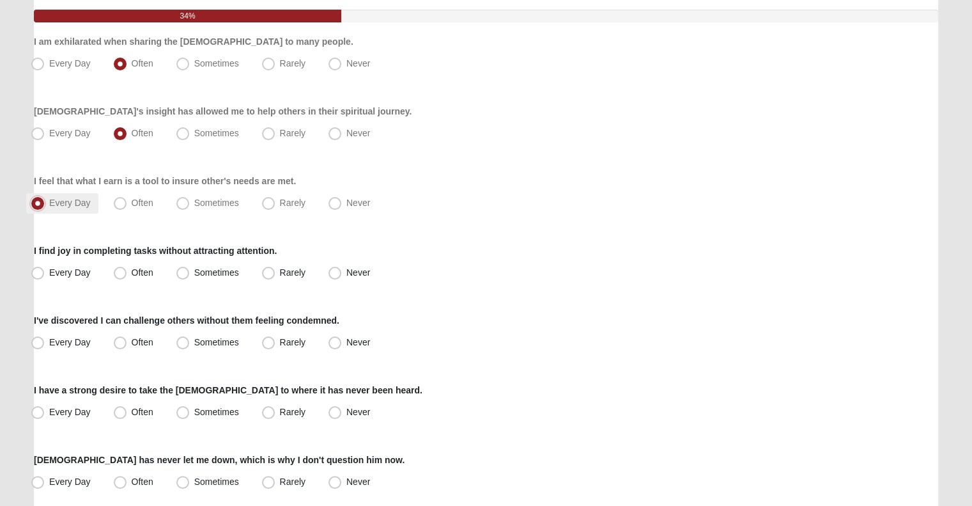
scroll to position [141, 0]
click at [77, 278] on label "Every Day" at bounding box center [62, 273] width 72 height 20
click at [45, 277] on input "Every Day" at bounding box center [40, 272] width 8 height 8
radio input "true"
click at [129, 275] on label "Often" at bounding box center [135, 273] width 52 height 20
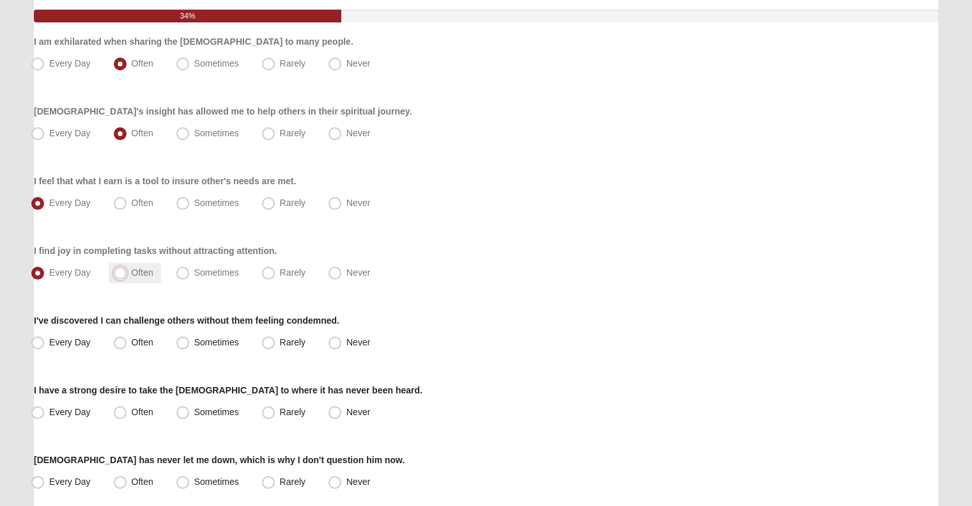
click at [127, 275] on input "Often" at bounding box center [123, 272] width 8 height 8
radio input "true"
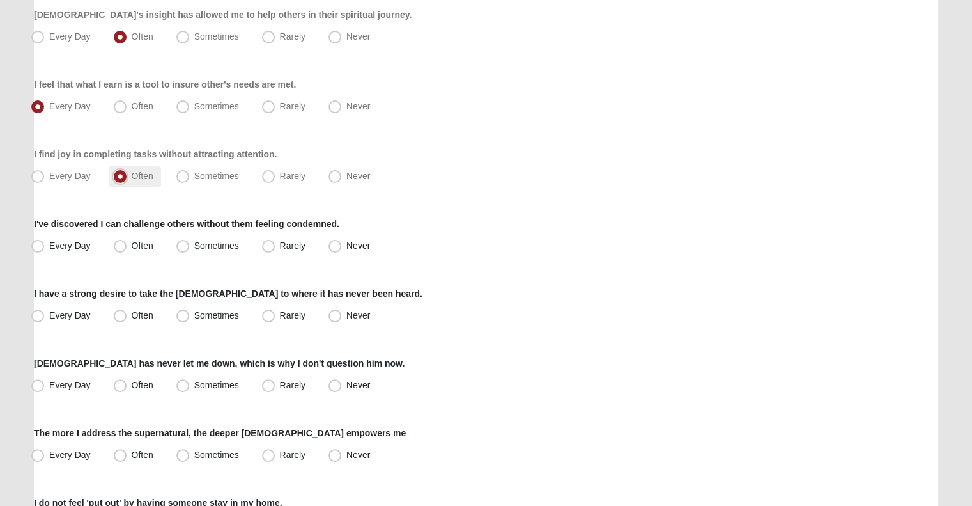
scroll to position [263, 0]
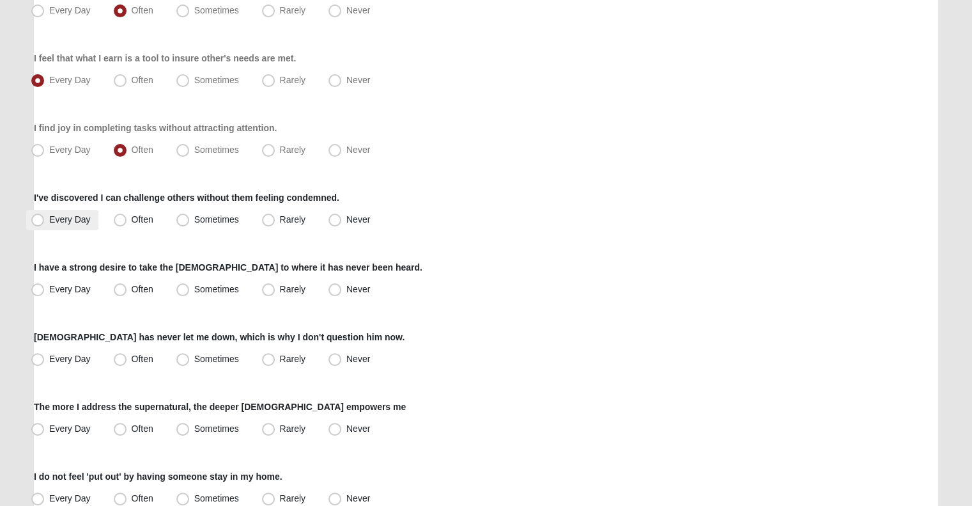
click at [69, 222] on span "Every Day" at bounding box center [70, 219] width 42 height 10
click at [45, 222] on input "Every Day" at bounding box center [40, 219] width 8 height 8
radio input "true"
click at [76, 284] on span "Every Day" at bounding box center [70, 289] width 42 height 10
click at [45, 285] on input "Every Day" at bounding box center [40, 289] width 8 height 8
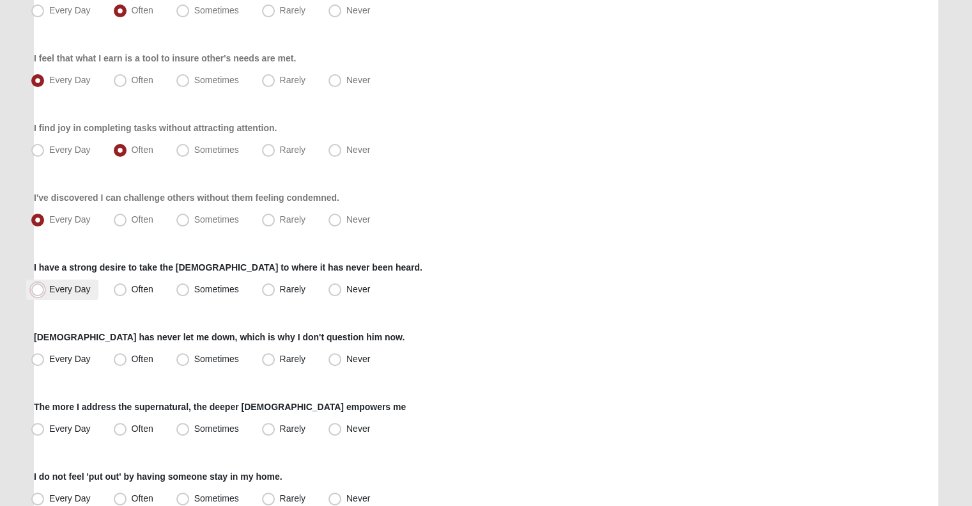
radio input "true"
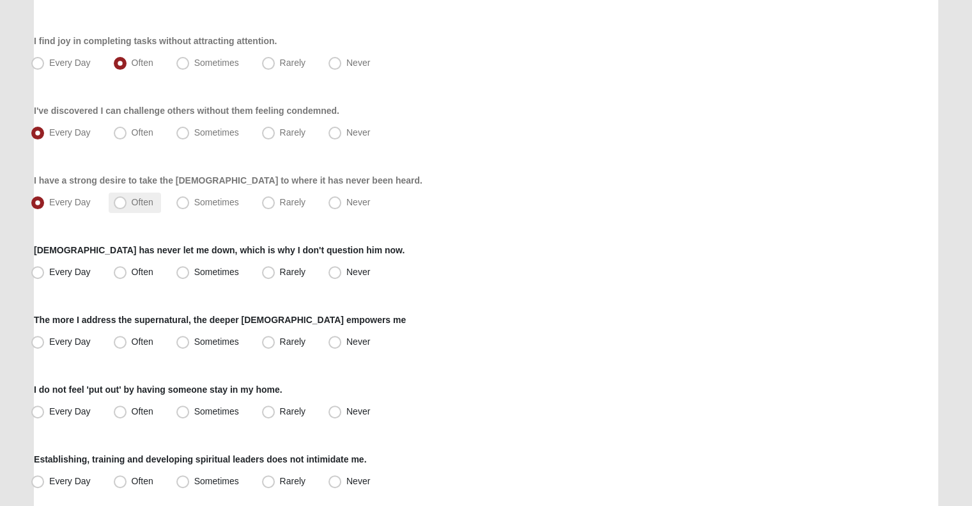
click at [128, 206] on label "Often" at bounding box center [135, 202] width 52 height 20
click at [127, 206] on input "Often" at bounding box center [123, 202] width 8 height 8
radio input "true"
click at [204, 212] on label "Sometimes" at bounding box center [208, 202] width 75 height 20
click at [190, 206] on input "Sometimes" at bounding box center [186, 202] width 8 height 8
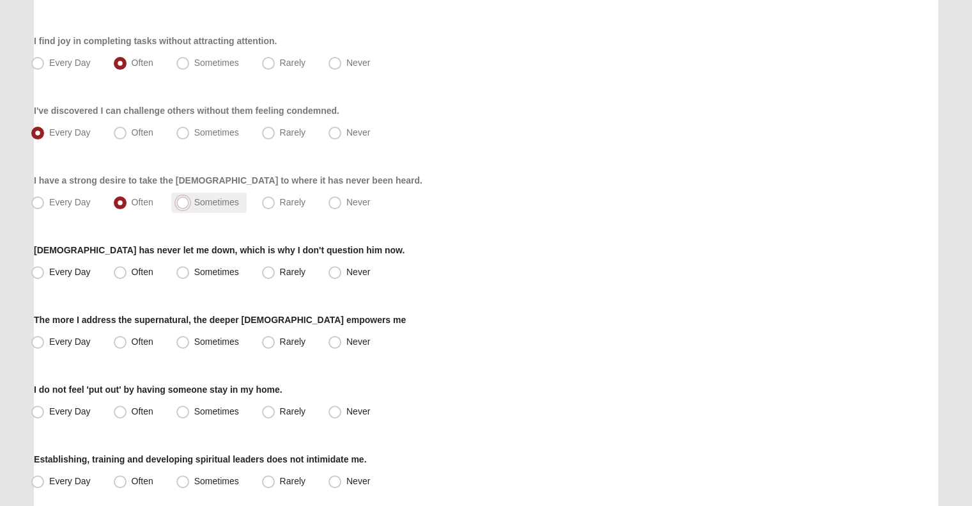
radio input "true"
click at [79, 271] on span "Every Day" at bounding box center [70, 272] width 42 height 10
click at [45, 271] on input "Every Day" at bounding box center [40, 272] width 8 height 8
radio input "true"
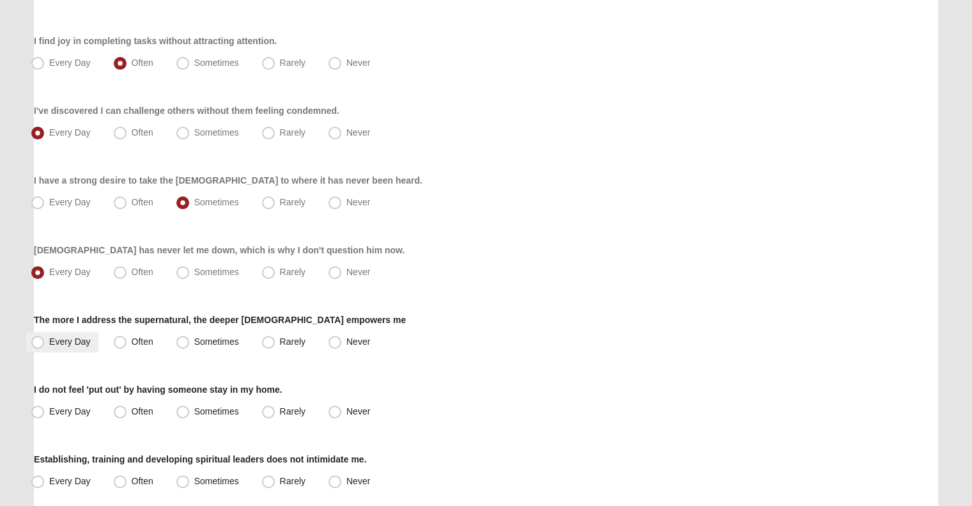
click at [66, 345] on span "Every Day" at bounding box center [70, 341] width 42 height 10
click at [45, 345] on input "Every Day" at bounding box center [40, 341] width 8 height 8
radio input "true"
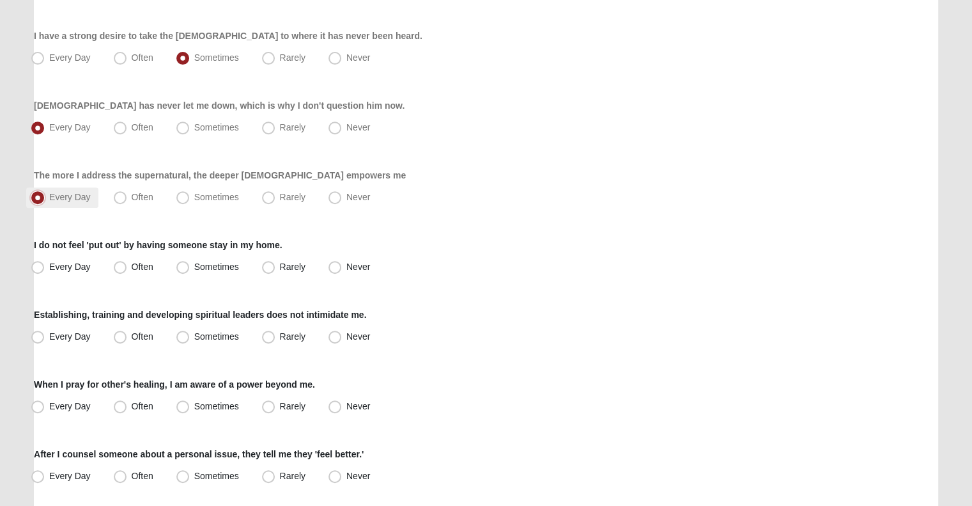
scroll to position [495, 0]
click at [71, 259] on label "Every Day" at bounding box center [62, 266] width 72 height 20
click at [45, 262] on input "Every Day" at bounding box center [40, 266] width 8 height 8
radio input "true"
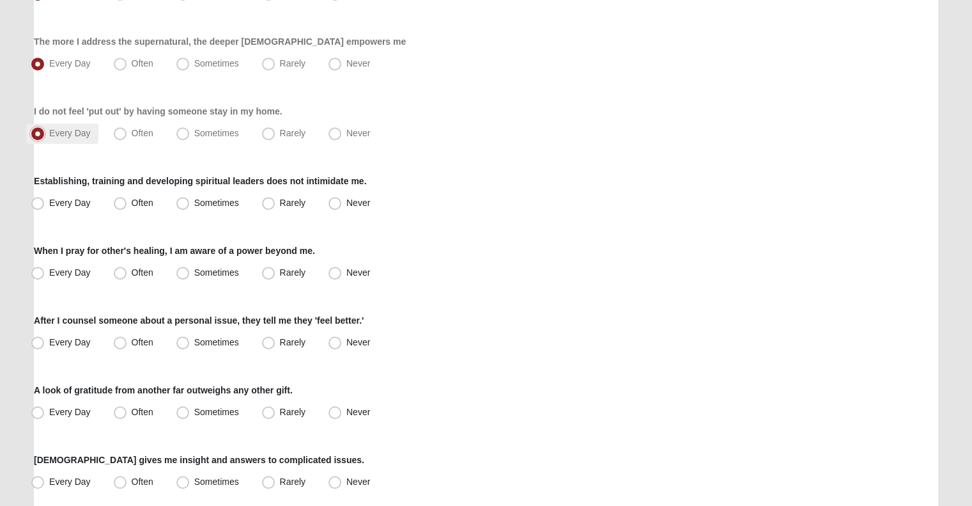
scroll to position [636, 0]
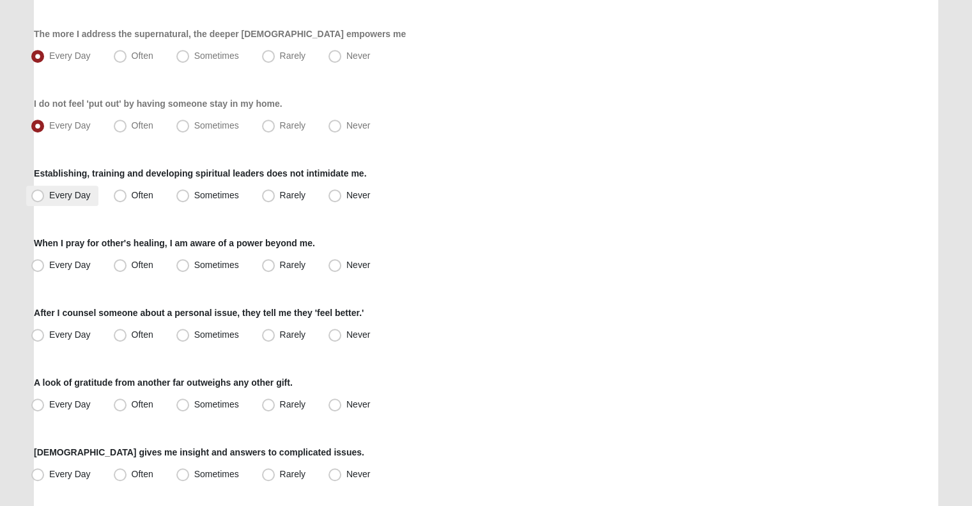
click at [75, 194] on span "Every Day" at bounding box center [70, 195] width 42 height 10
click at [45, 194] on input "Every Day" at bounding box center [40, 195] width 8 height 8
radio input "true"
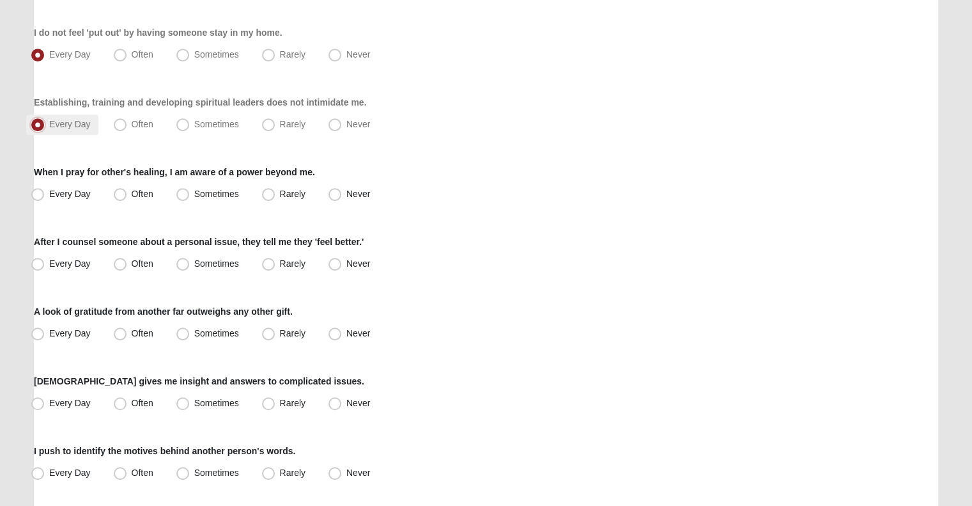
scroll to position [734, 0]
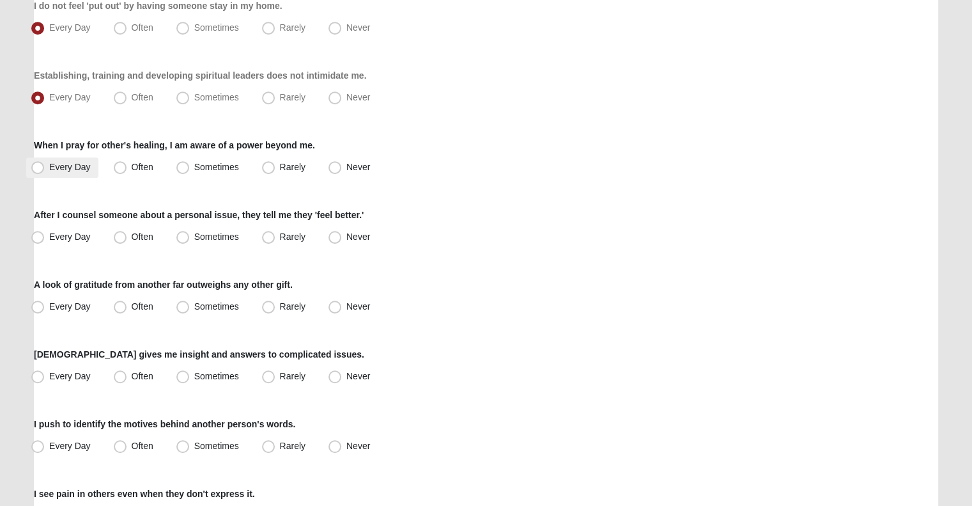
click at [69, 168] on span "Every Day" at bounding box center [70, 167] width 42 height 10
click at [45, 168] on input "Every Day" at bounding box center [40, 167] width 8 height 8
radio input "true"
click at [63, 236] on span "Every Day" at bounding box center [70, 236] width 42 height 10
click at [45, 236] on input "Every Day" at bounding box center [40, 237] width 8 height 8
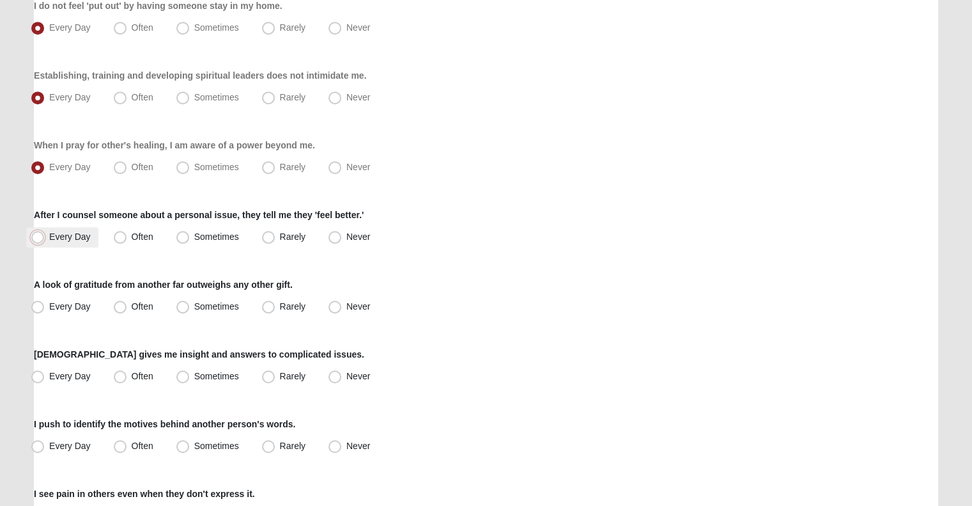
radio input "true"
click at [130, 236] on label "Often" at bounding box center [135, 237] width 52 height 20
click at [127, 236] on input "Often" at bounding box center [123, 237] width 8 height 8
radio input "true"
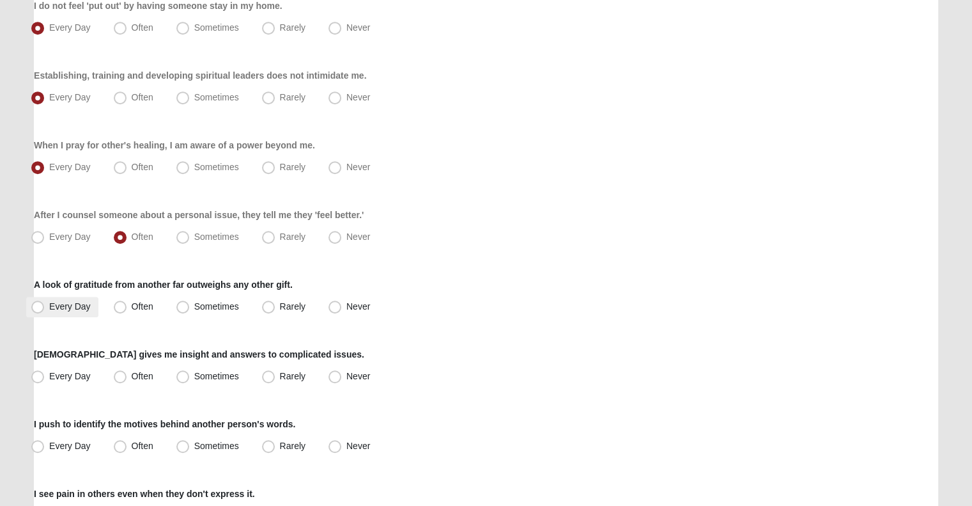
click at [63, 298] on label "Every Day" at bounding box center [62, 307] width 72 height 20
click at [45, 302] on input "Every Day" at bounding box center [40, 306] width 8 height 8
radio input "true"
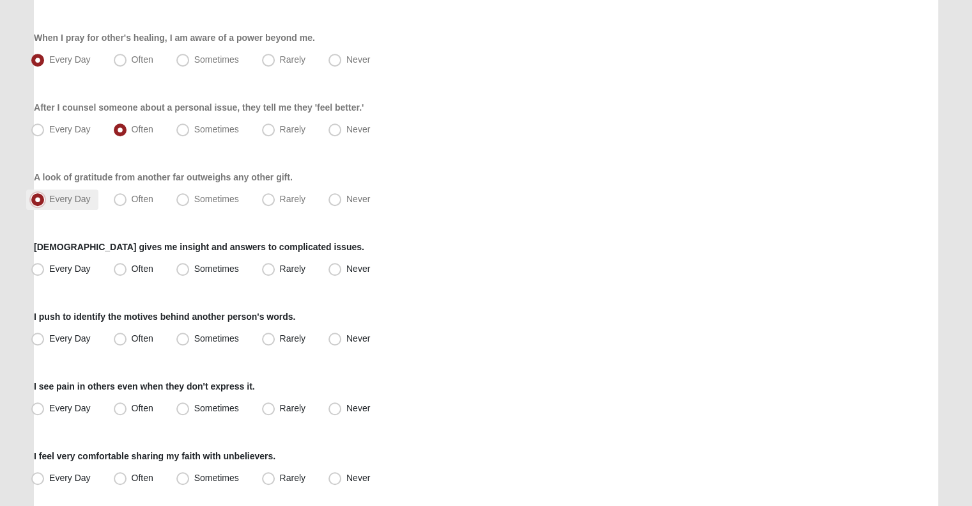
scroll to position [850, 0]
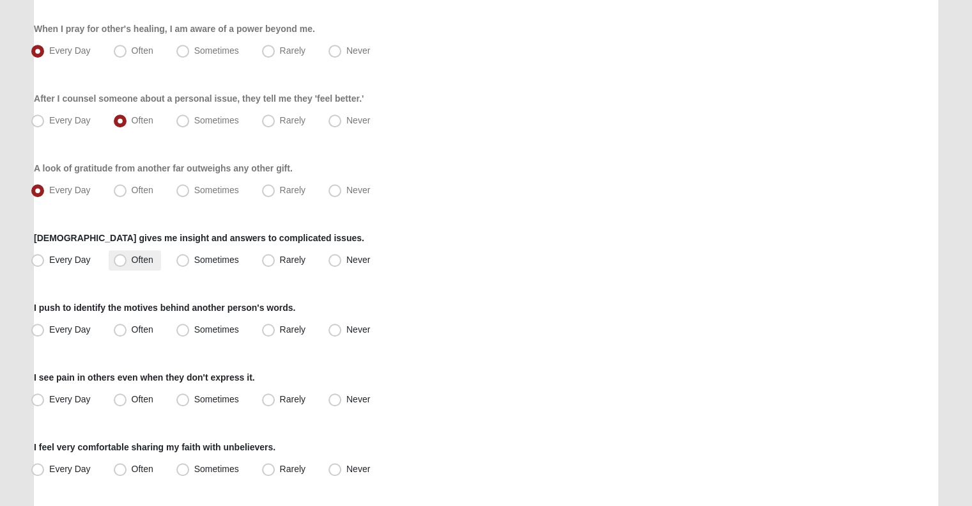
click at [132, 255] on span "Often" at bounding box center [143, 259] width 22 height 10
click at [124, 256] on input "Often" at bounding box center [123, 260] width 8 height 8
radio input "true"
click at [66, 330] on span "Every Day" at bounding box center [70, 329] width 42 height 10
click at [45, 330] on input "Every Day" at bounding box center [40, 329] width 8 height 8
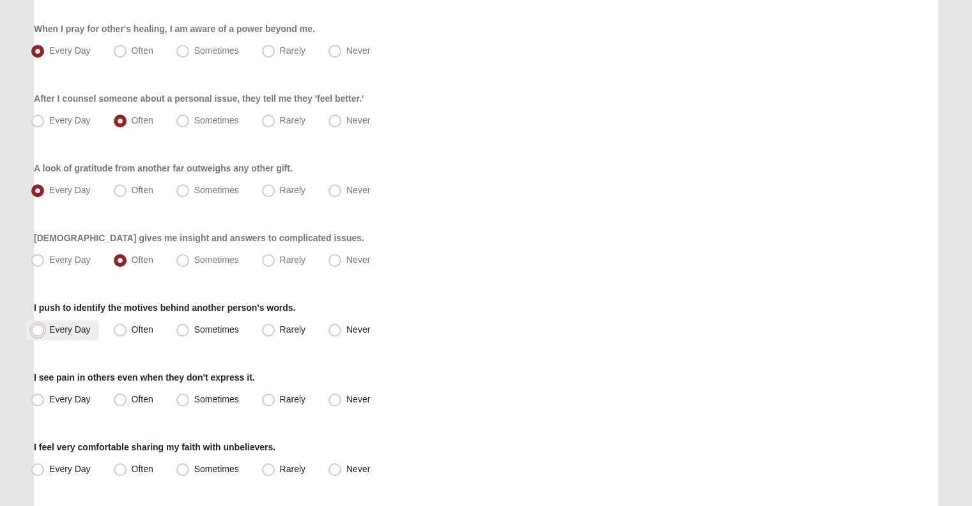
radio input "true"
click at [59, 406] on label "Every Day" at bounding box center [62, 399] width 72 height 20
click at [45, 403] on input "Every Day" at bounding box center [40, 399] width 8 height 8
radio input "true"
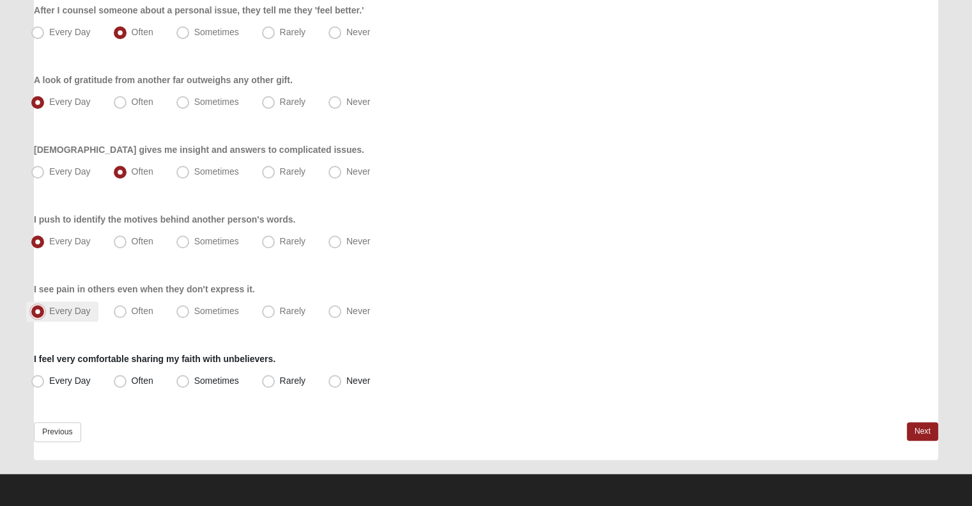
scroll to position [938, 0]
click at [56, 383] on span "Every Day" at bounding box center [70, 380] width 42 height 10
click at [45, 383] on input "Every Day" at bounding box center [40, 380] width 8 height 8
radio input "true"
click at [917, 430] on link "Next" at bounding box center [922, 431] width 31 height 19
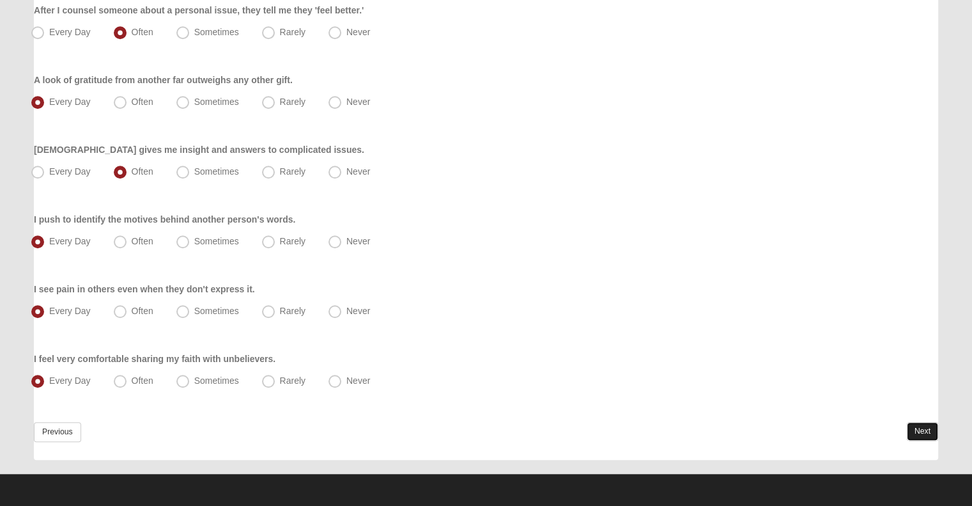
scroll to position [0, 0]
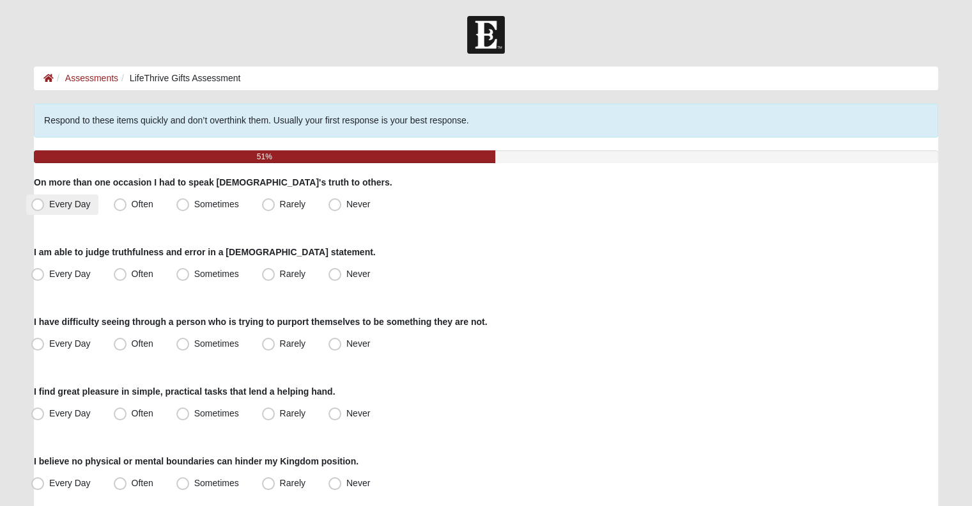
click at [89, 208] on span "Every Day" at bounding box center [70, 204] width 42 height 10
click at [45, 208] on input "Every Day" at bounding box center [40, 204] width 8 height 8
radio input "true"
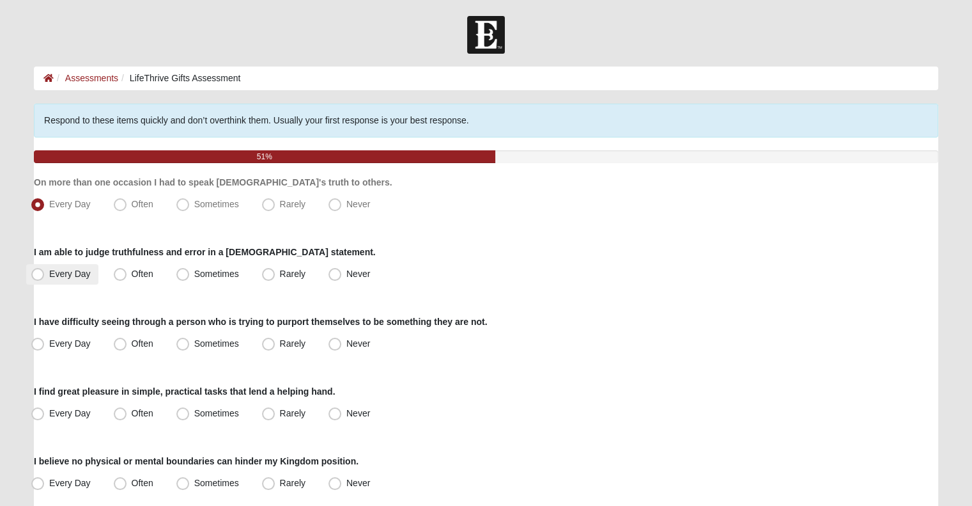
click at [63, 270] on span "Every Day" at bounding box center [70, 273] width 42 height 10
click at [45, 270] on input "Every Day" at bounding box center [40, 274] width 8 height 8
radio input "true"
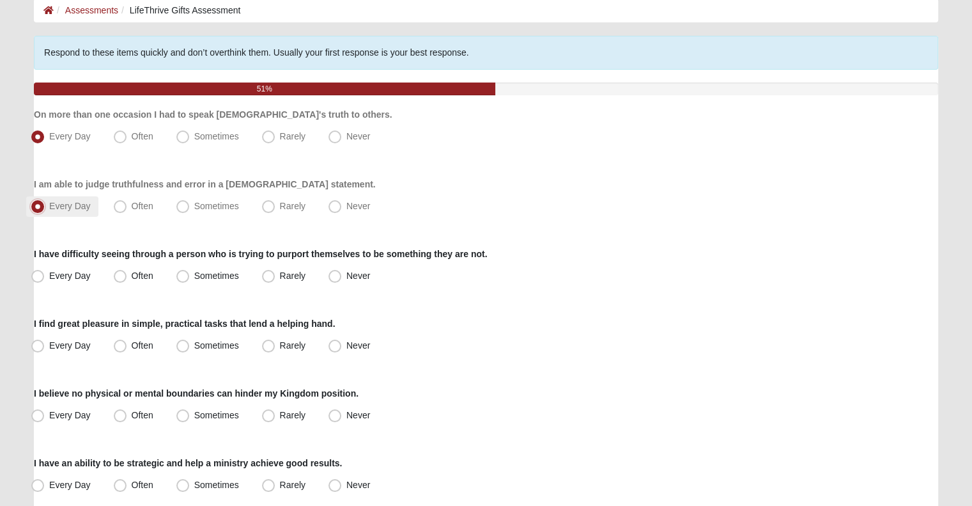
scroll to position [72, 0]
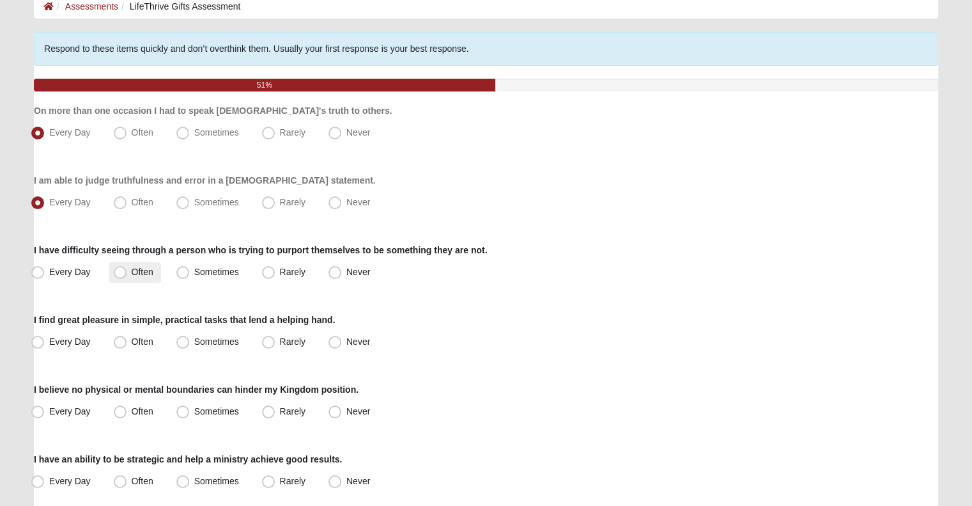
click at [132, 274] on span "Often" at bounding box center [143, 272] width 22 height 10
click at [123, 274] on input "Often" at bounding box center [123, 272] width 8 height 8
radio input "true"
click at [280, 267] on span "Rarely" at bounding box center [293, 272] width 26 height 10
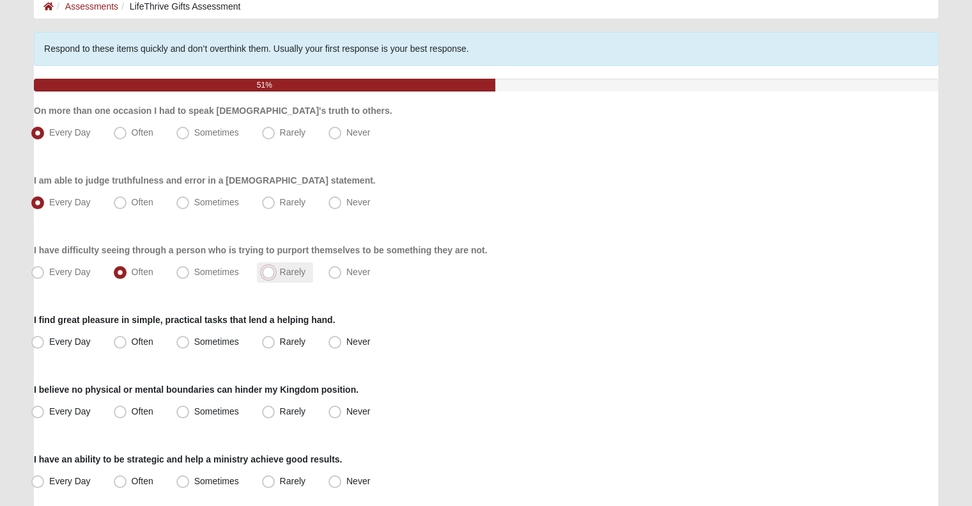
click at [267, 268] on input "Rarely" at bounding box center [271, 272] width 8 height 8
radio input "true"
click at [221, 268] on span "Sometimes" at bounding box center [216, 272] width 45 height 10
click at [190, 268] on input "Sometimes" at bounding box center [186, 272] width 8 height 8
radio input "true"
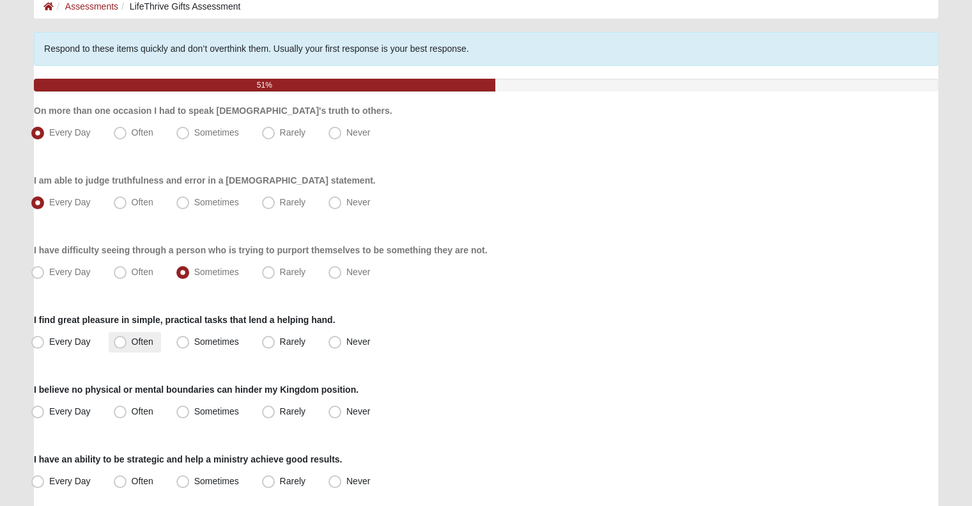
click at [133, 339] on span "Often" at bounding box center [143, 341] width 22 height 10
click at [127, 339] on input "Often" at bounding box center [123, 341] width 8 height 8
radio input "true"
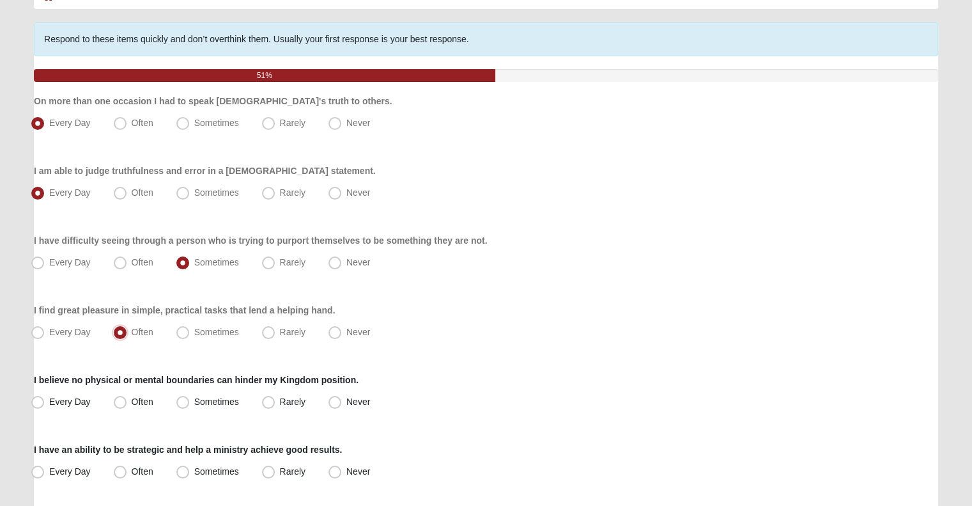
scroll to position [0, 0]
